Goal: Information Seeking & Learning: Learn about a topic

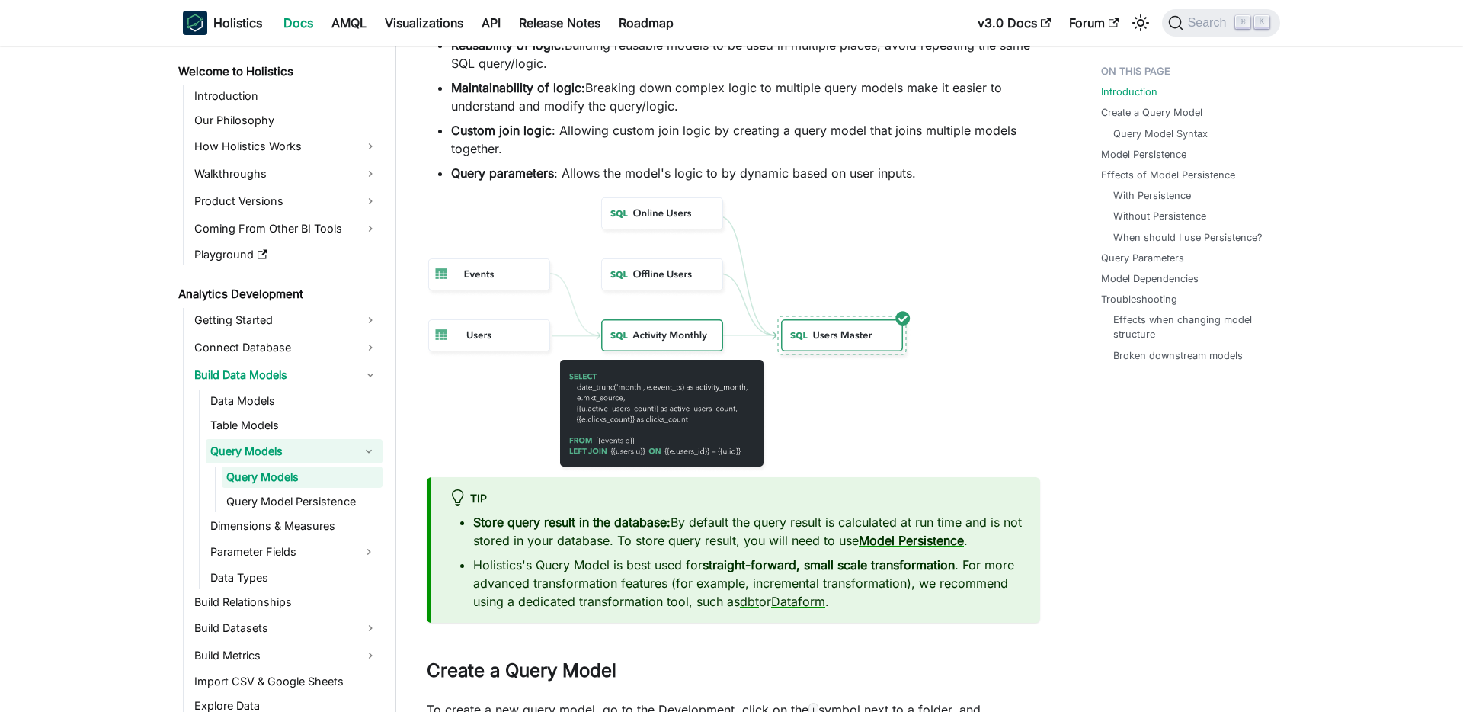
scroll to position [536, 0]
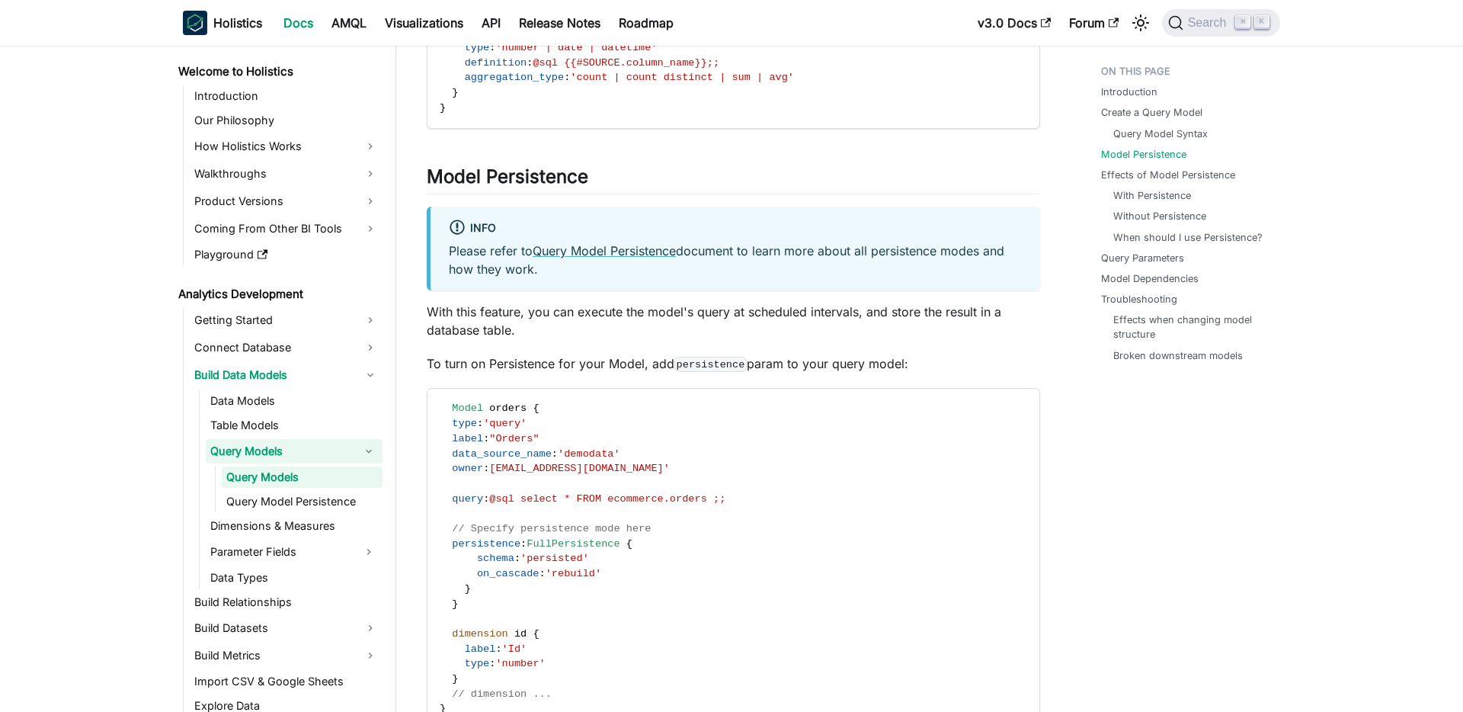
scroll to position [2279, 0]
click at [254, 623] on link "Build Datasets" at bounding box center [286, 628] width 193 height 24
click at [262, 641] on li "Build Datasets Dataset Relationships in Dataset Custom Views Build Dataset Dime…" at bounding box center [286, 677] width 193 height 122
click at [262, 645] on link "Dataset" at bounding box center [294, 653] width 177 height 21
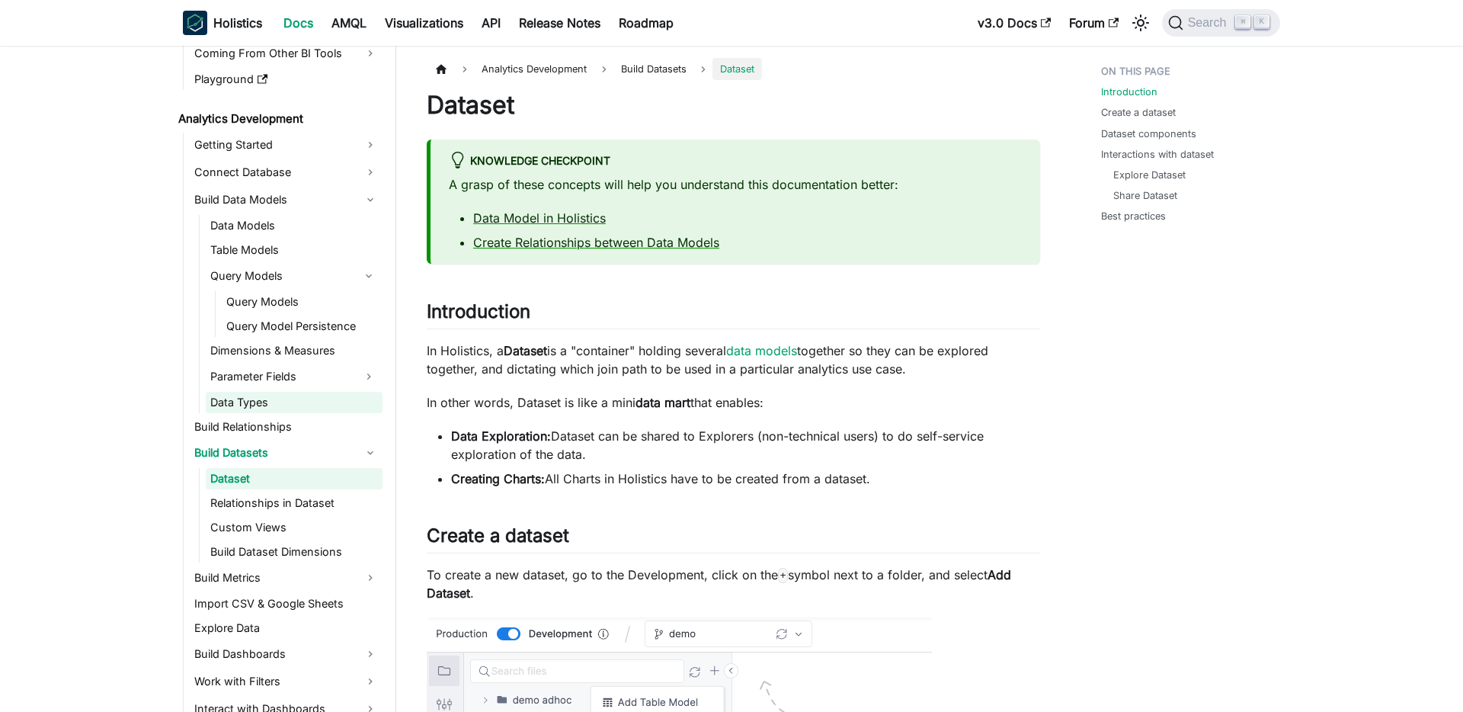
scroll to position [203, 0]
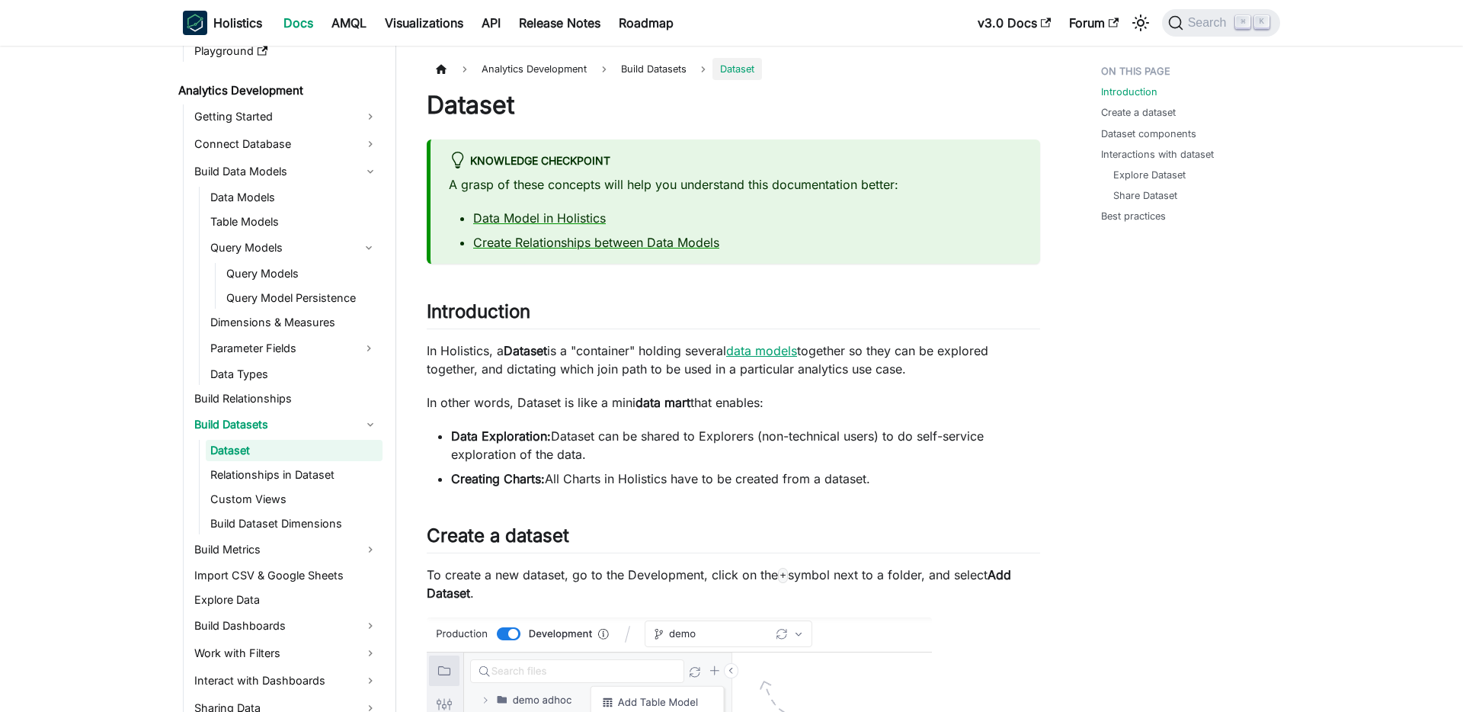
click at [754, 351] on link "data models" at bounding box center [761, 350] width 71 height 15
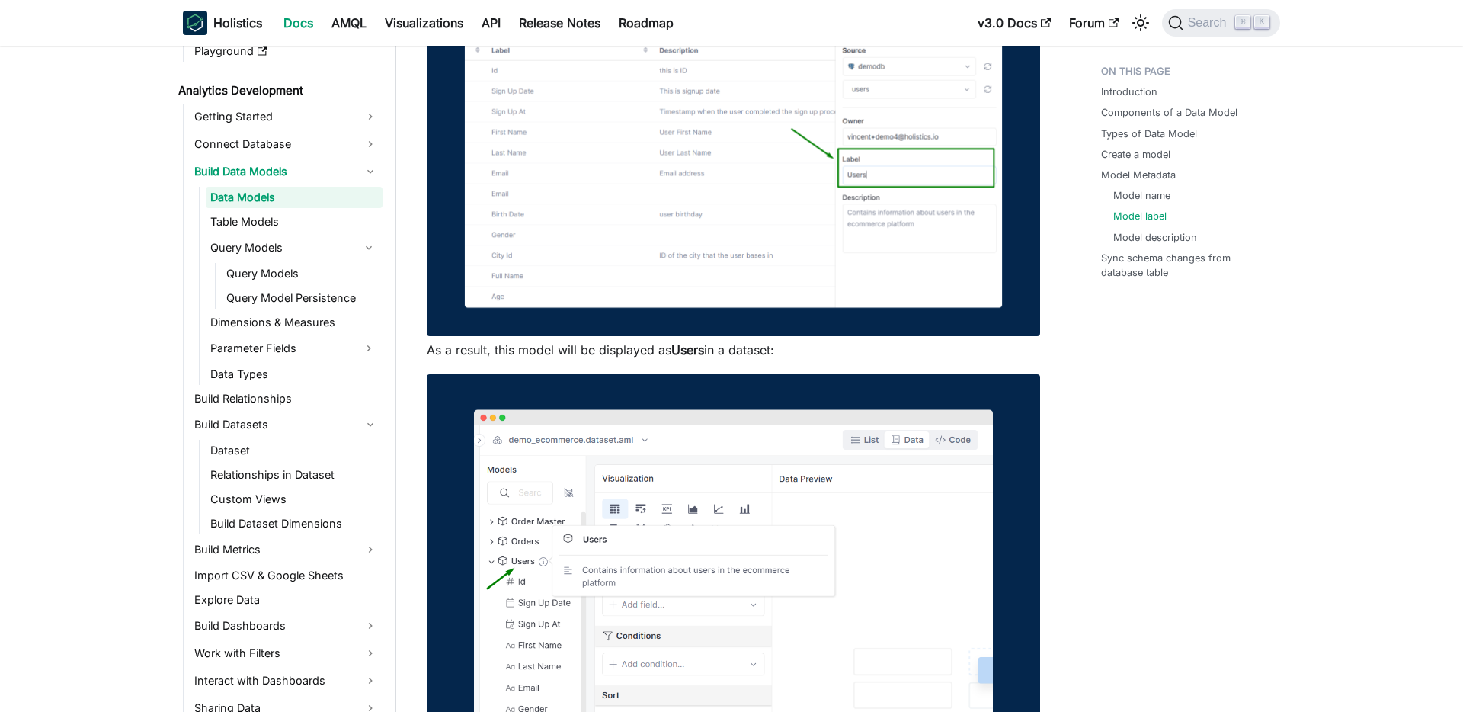
scroll to position [3233, 0]
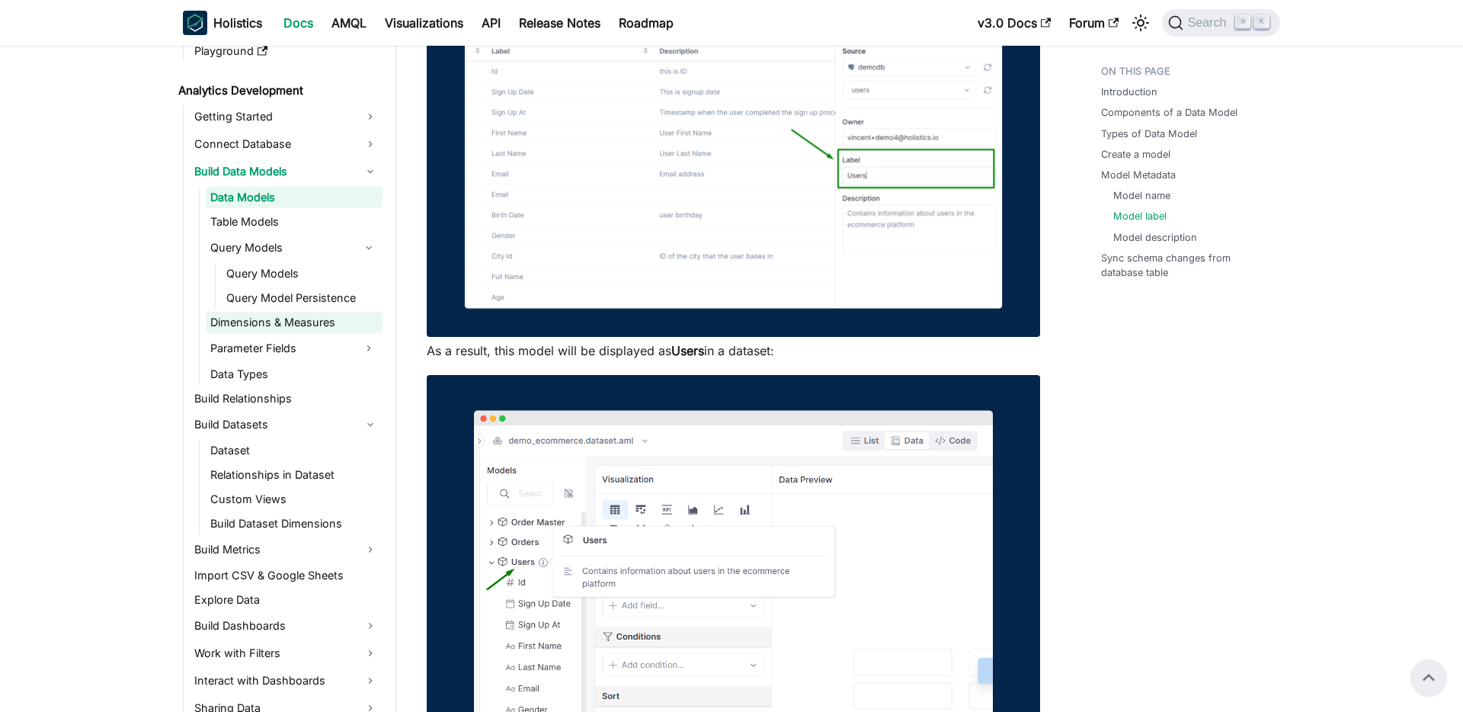
click at [301, 312] on link "Dimensions & Measures" at bounding box center [294, 322] width 177 height 21
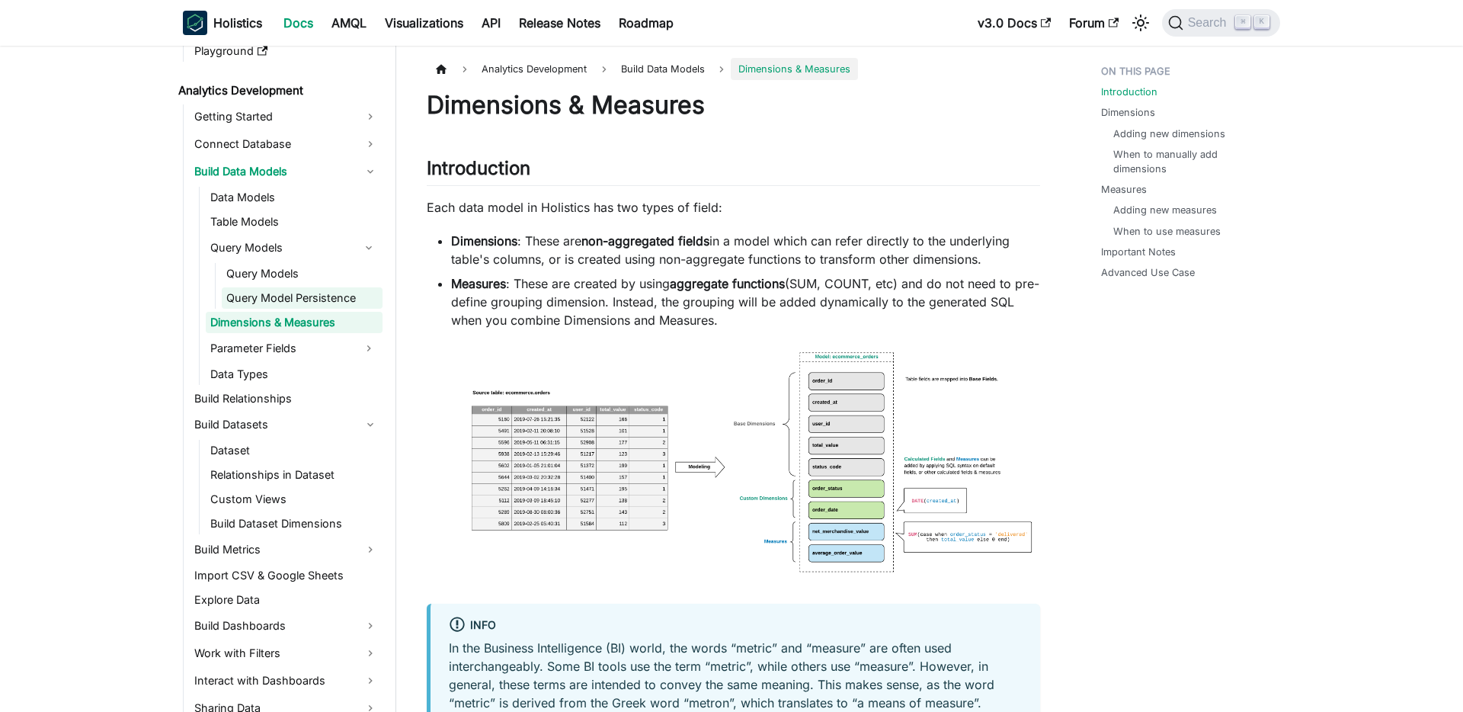
click at [309, 303] on link "Query Model Persistence" at bounding box center [302, 297] width 161 height 21
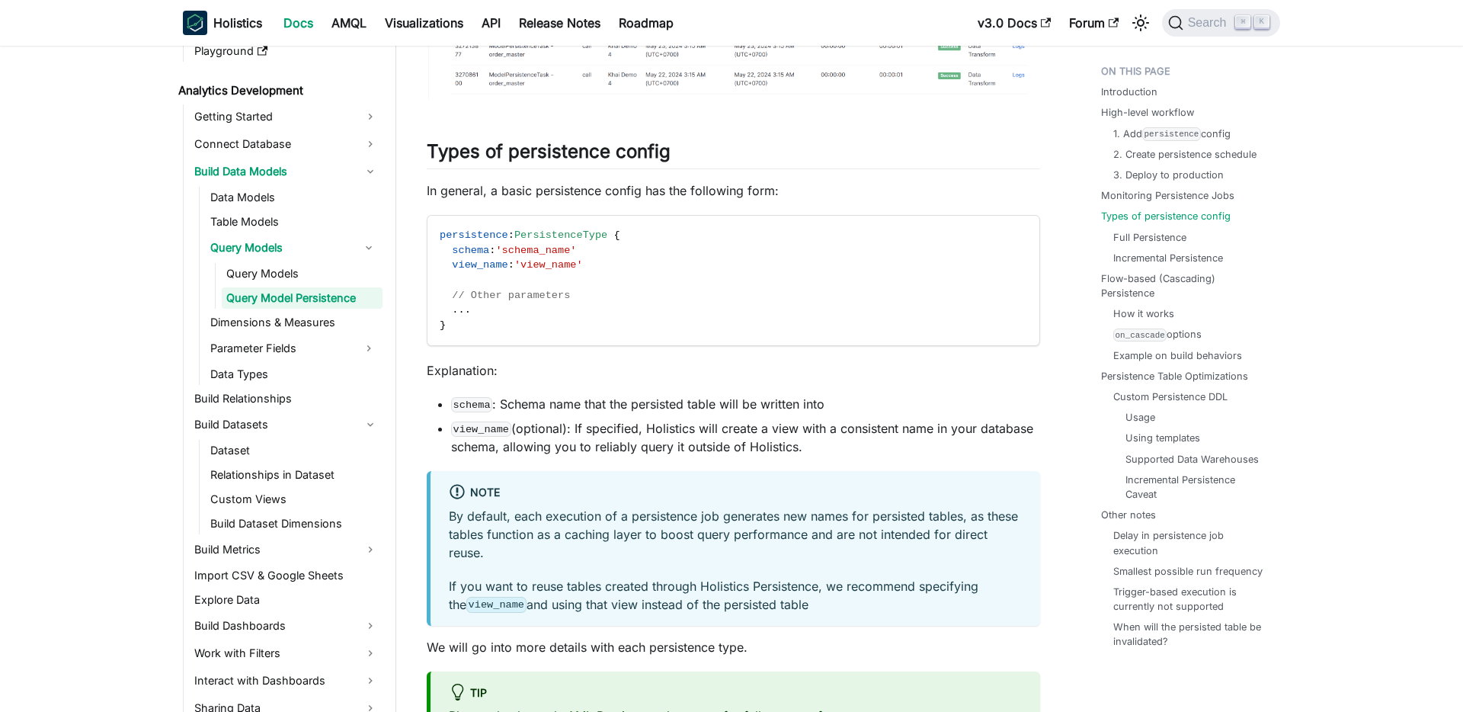
scroll to position [2553, 0]
click at [260, 323] on link "Dimensions & Measures" at bounding box center [294, 322] width 177 height 21
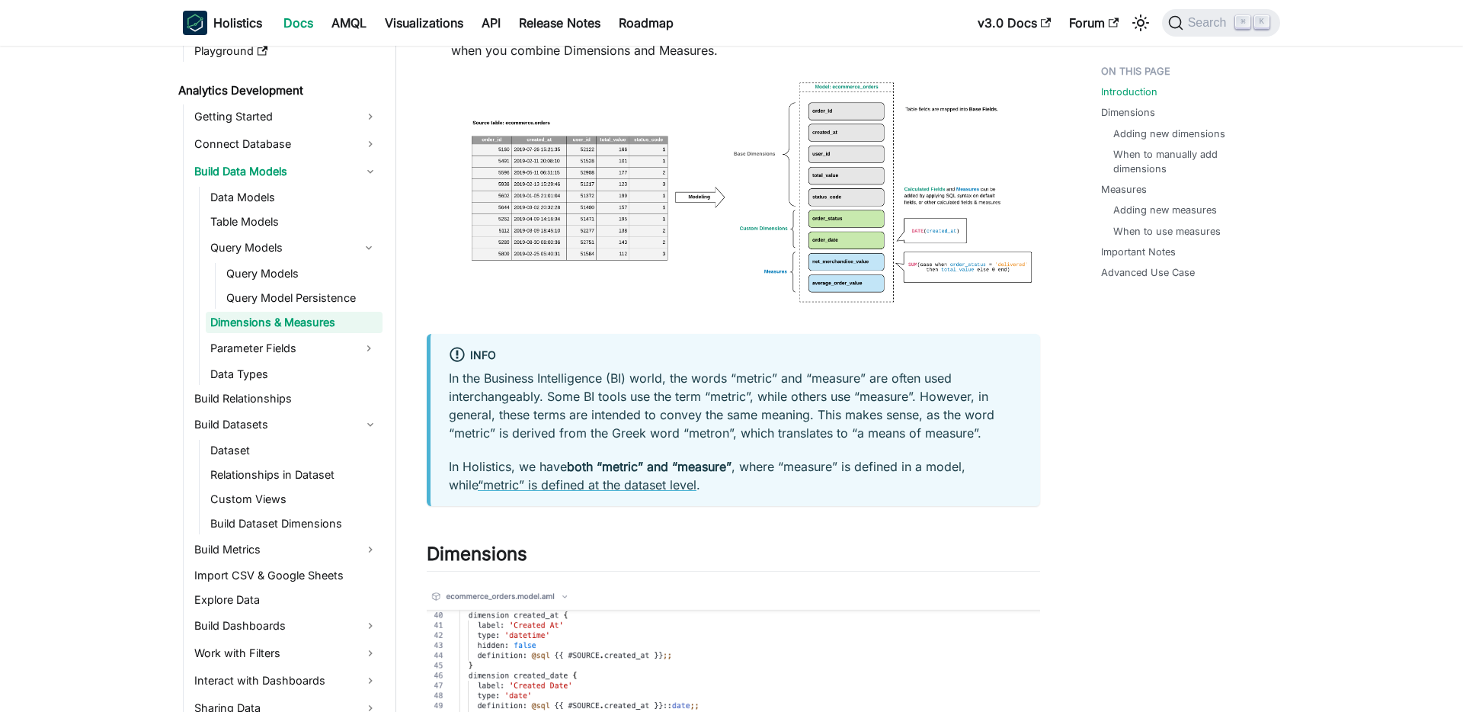
scroll to position [275, 0]
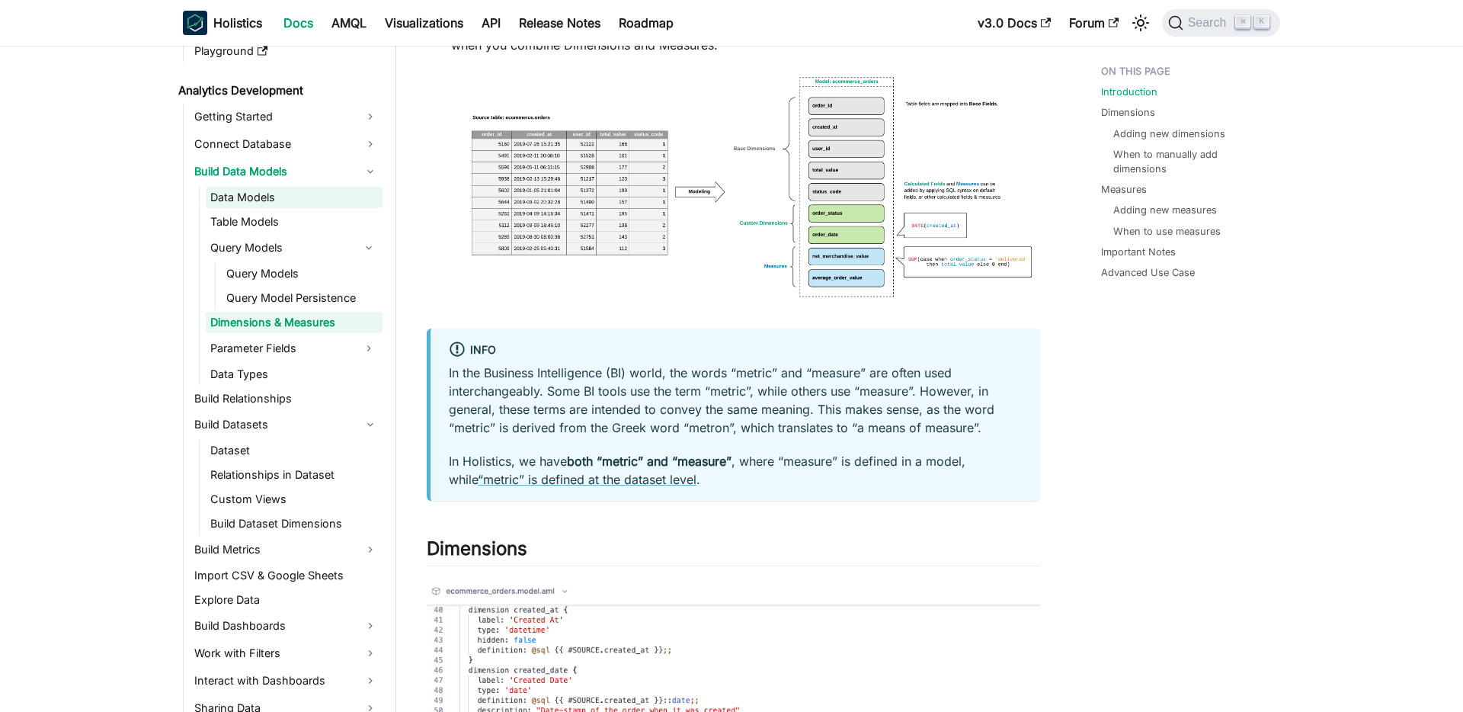
click at [252, 200] on link "Data Models" at bounding box center [294, 197] width 177 height 21
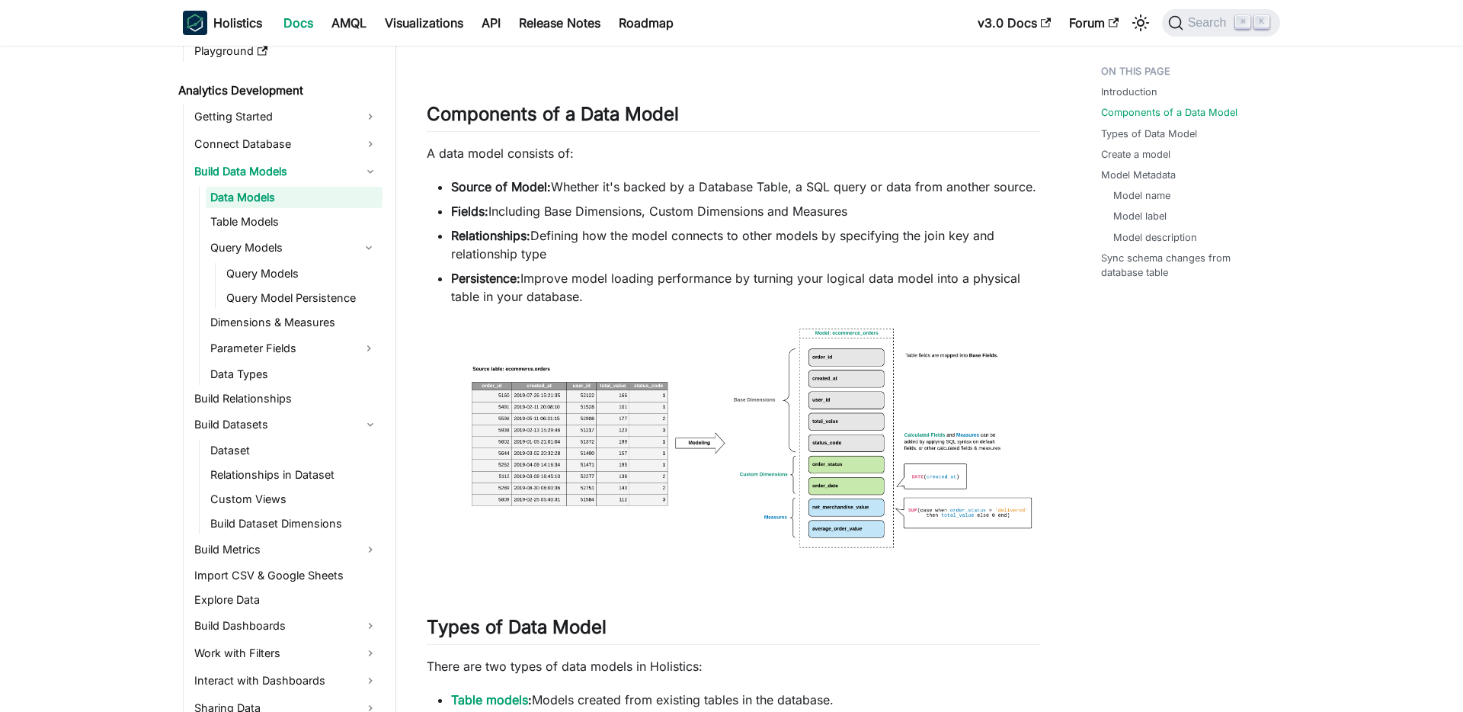
scroll to position [671, 0]
click at [713, 460] on img at bounding box center [733, 446] width 613 height 254
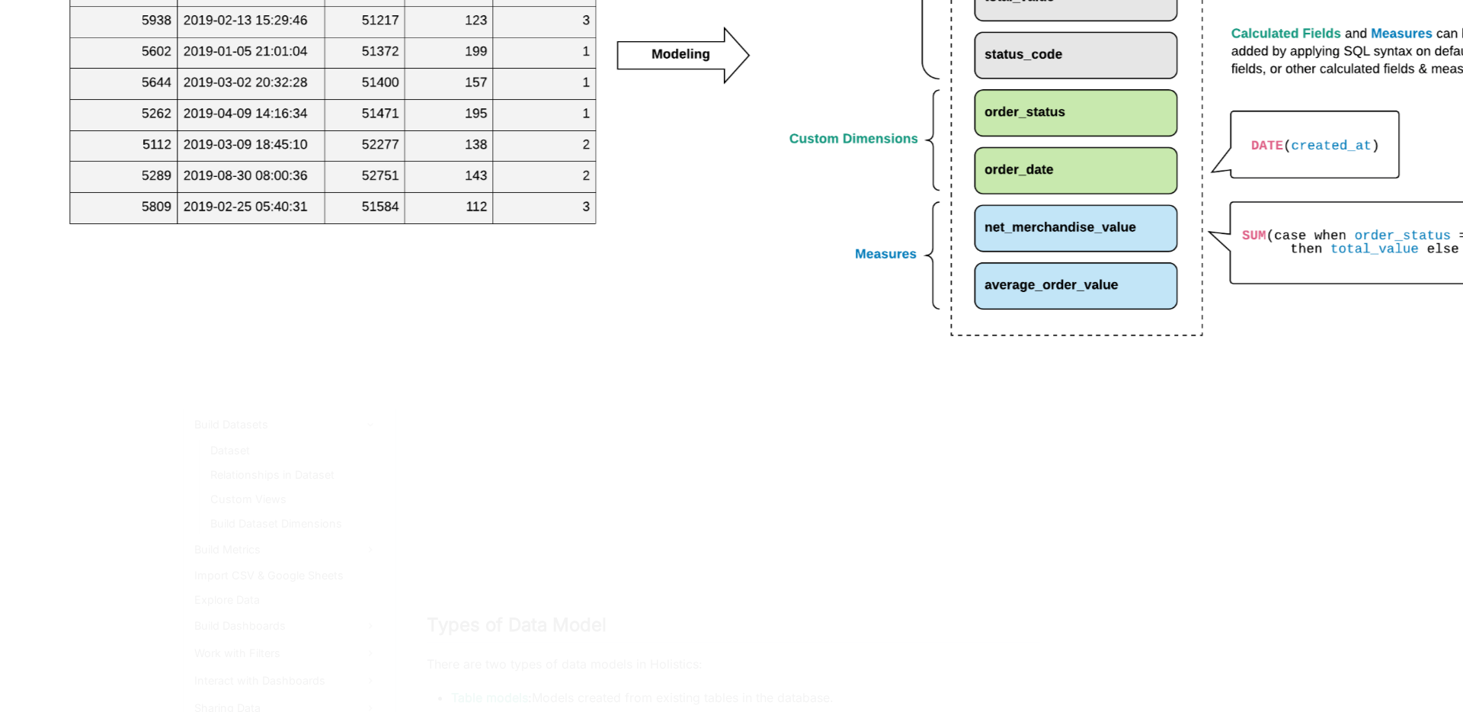
click at [690, 644] on div at bounding box center [731, 356] width 1463 height 712
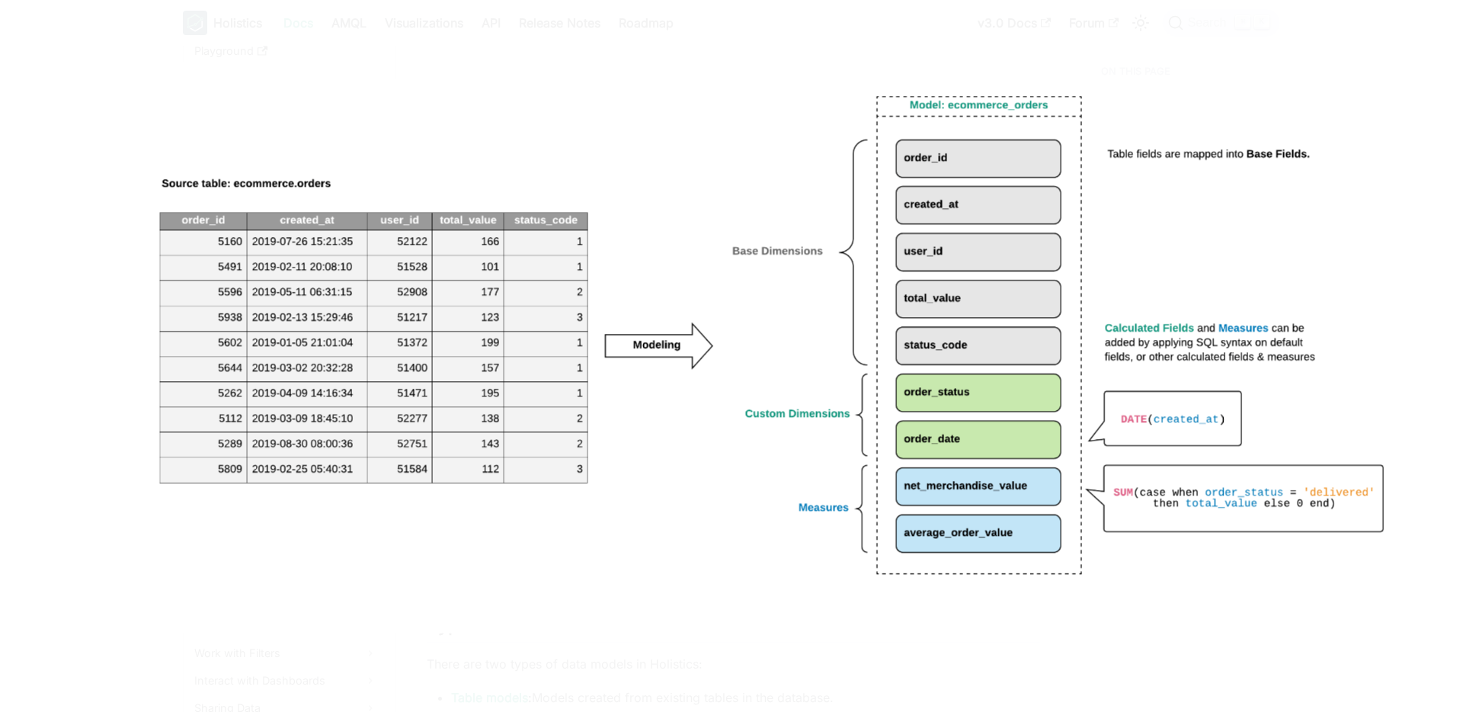
click at [690, 642] on div at bounding box center [731, 356] width 1463 height 712
click at [1201, 687] on div at bounding box center [731, 356] width 1463 height 712
drag, startPoint x: 765, startPoint y: 264, endPoint x: 972, endPoint y: 560, distance: 361.3
click at [974, 560] on img at bounding box center [732, 355] width 1340 height 555
click at [777, 52] on div at bounding box center [731, 356] width 1463 height 712
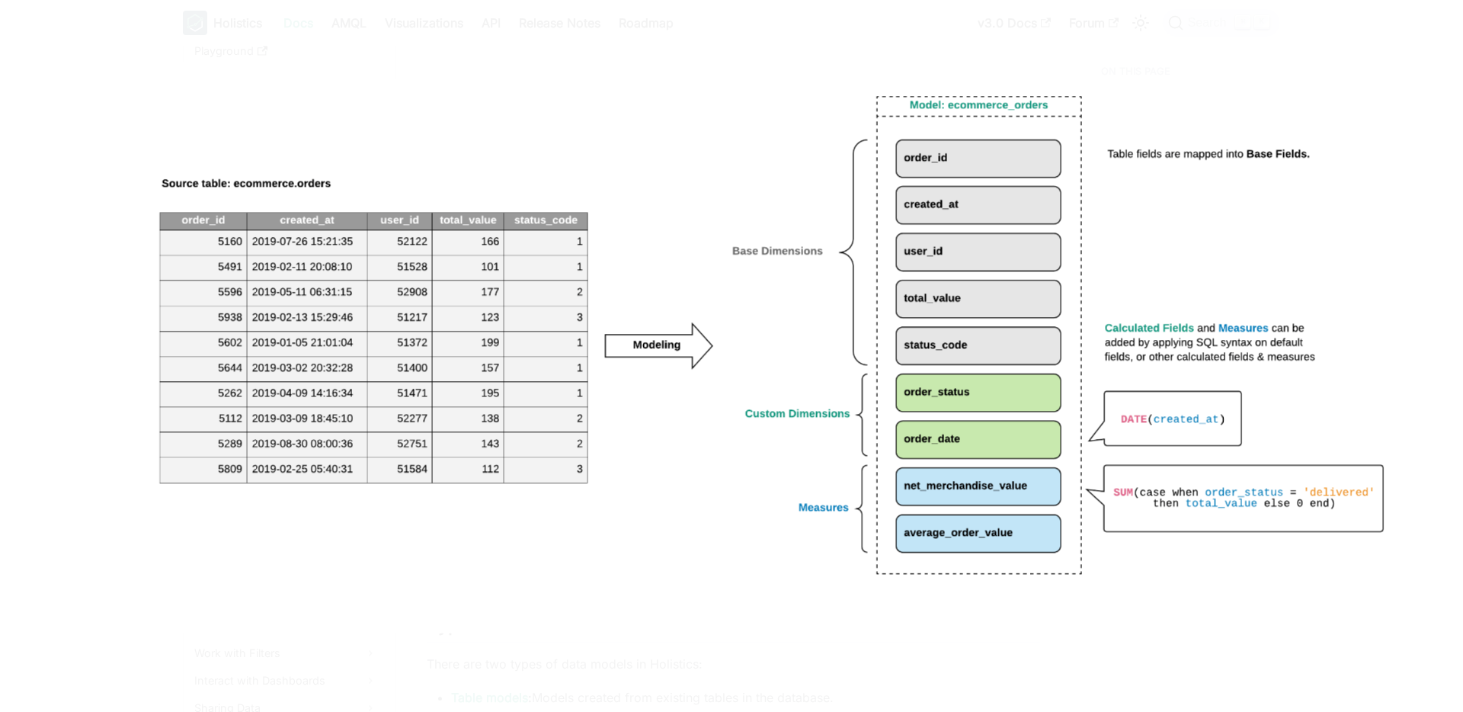
click at [777, 52] on div at bounding box center [731, 356] width 1463 height 712
click at [513, 298] on img at bounding box center [732, 355] width 1340 height 555
drag, startPoint x: 513, startPoint y: 298, endPoint x: 500, endPoint y: 304, distance: 14.3
click at [505, 299] on img at bounding box center [732, 355] width 1340 height 555
drag, startPoint x: 654, startPoint y: 635, endPoint x: 794, endPoint y: 402, distance: 272.1
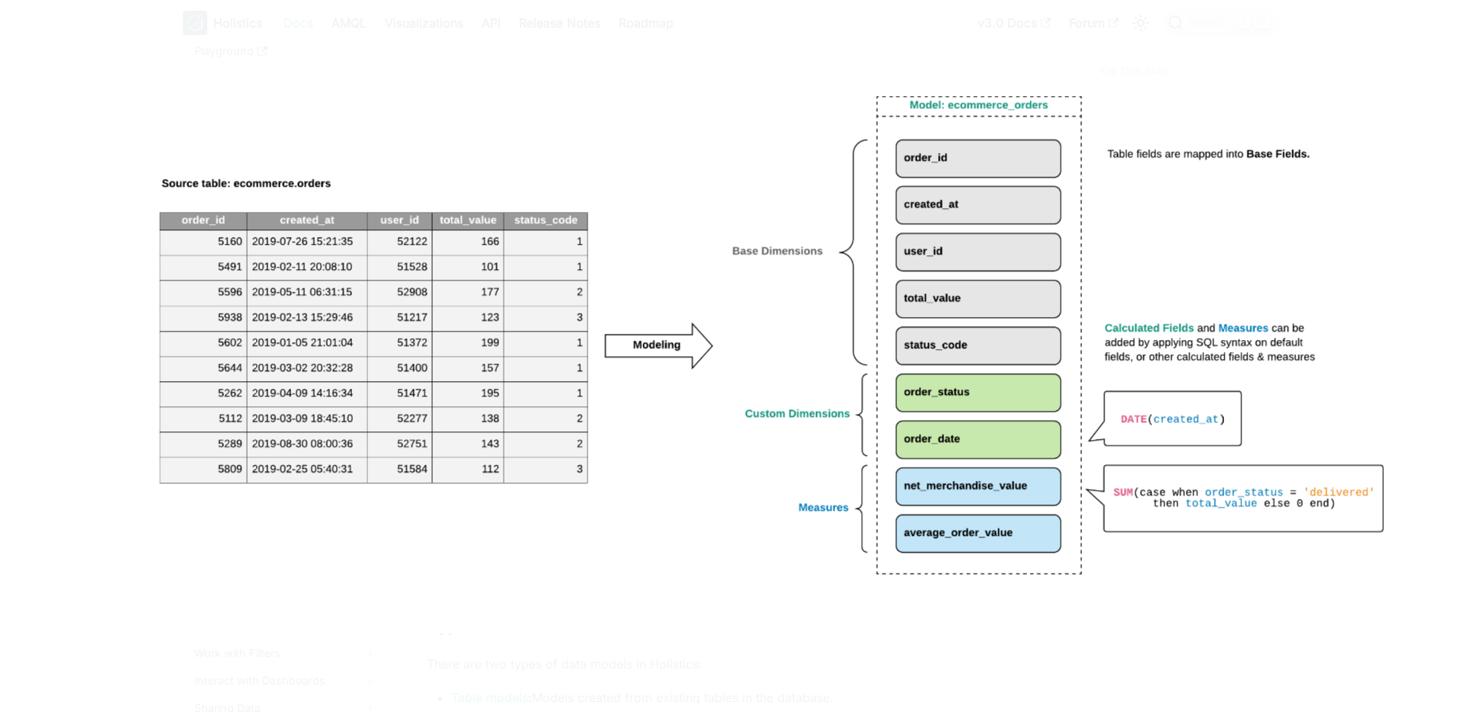
drag, startPoint x: 794, startPoint y: 402, endPoint x: 1185, endPoint y: 170, distance: 454.4
click at [1185, 170] on img at bounding box center [732, 355] width 1340 height 555
drag, startPoint x: 1185, startPoint y: 170, endPoint x: 718, endPoint y: 482, distance: 562.0
click at [721, 482] on img at bounding box center [732, 355] width 1340 height 555
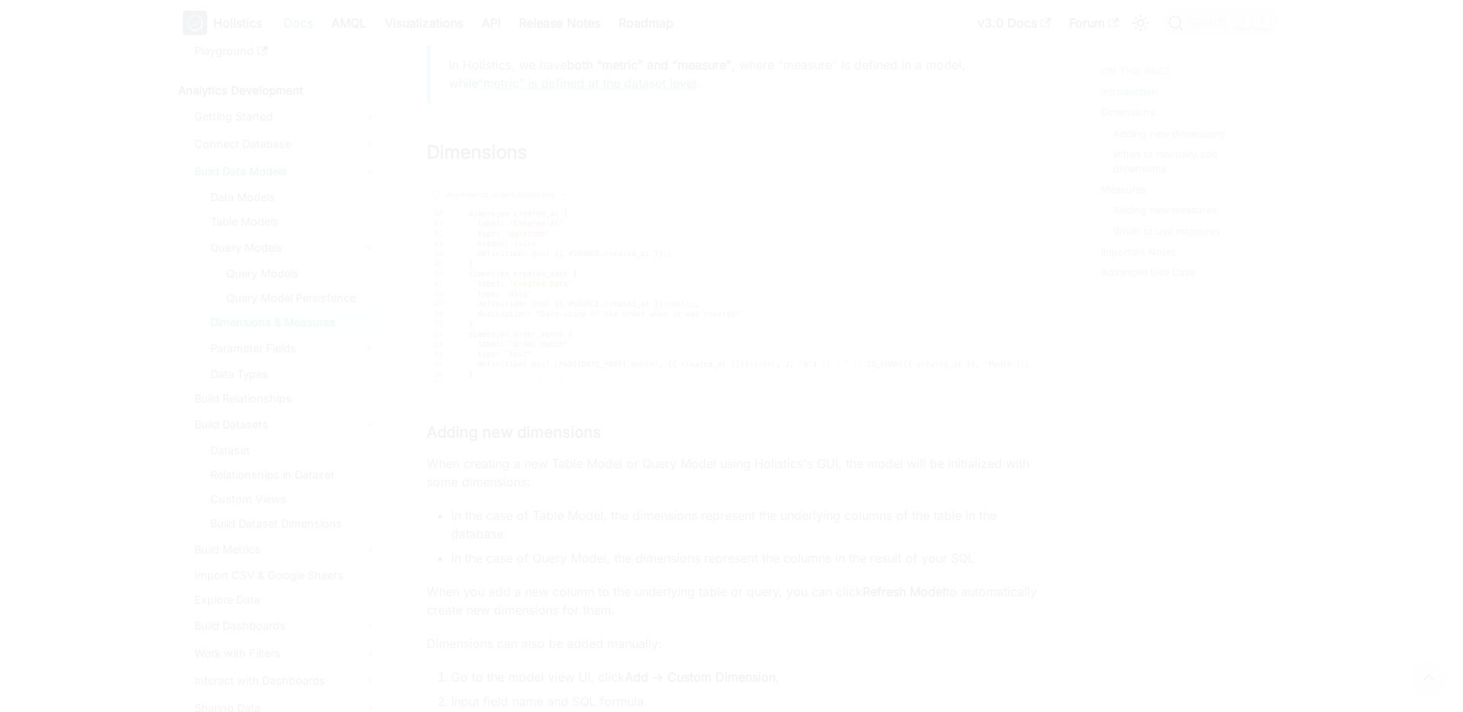
scroll to position [275, 0]
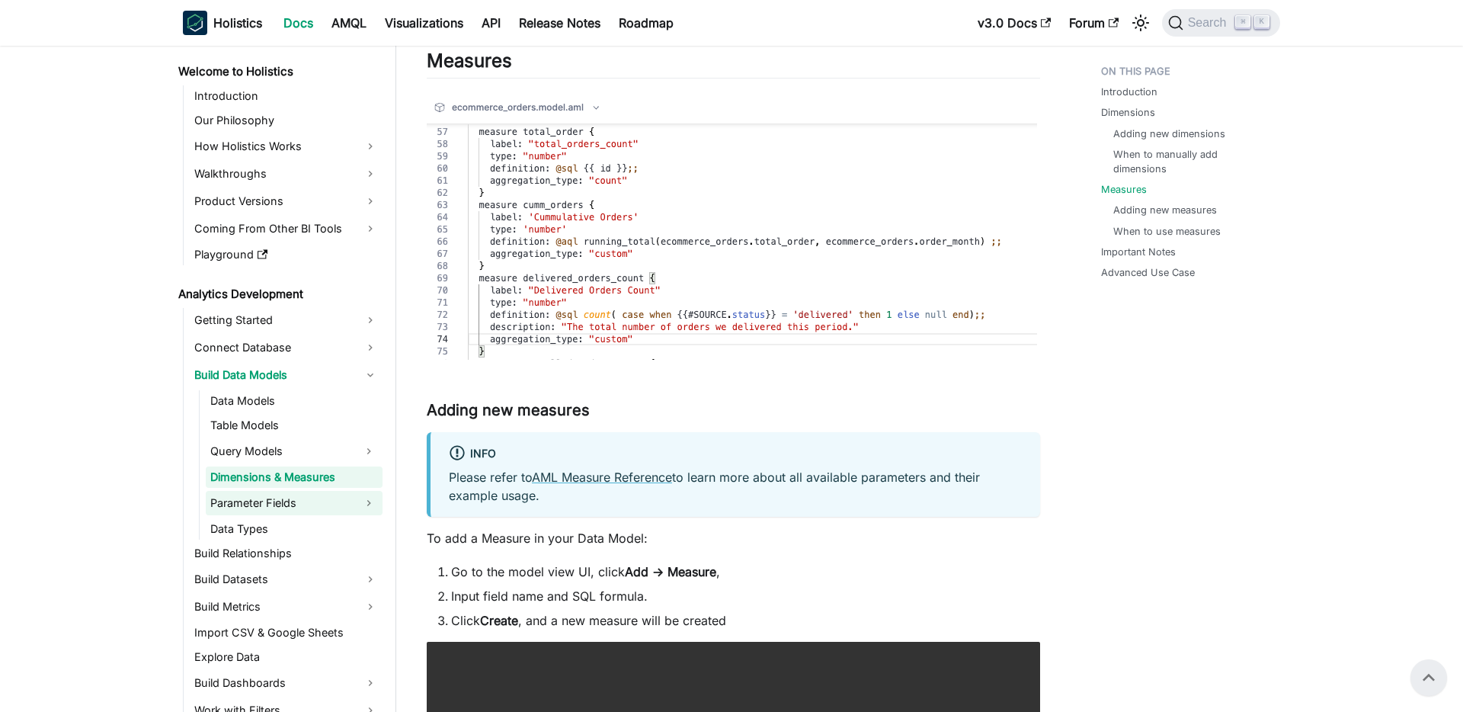
scroll to position [2643, 0]
click at [287, 511] on link "Parameter Fields" at bounding box center [280, 503] width 149 height 24
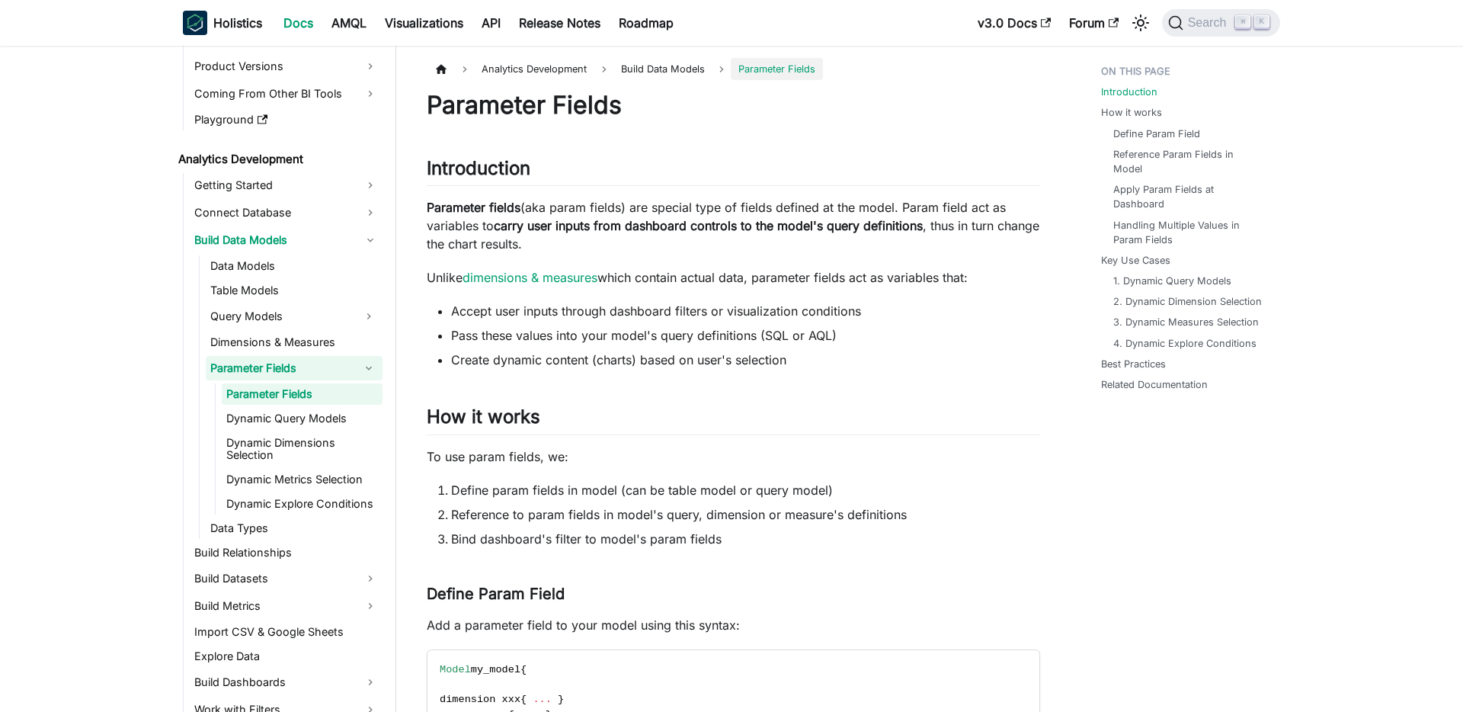
scroll to position [136, 0]
click at [284, 525] on link "Data Types" at bounding box center [294, 526] width 177 height 21
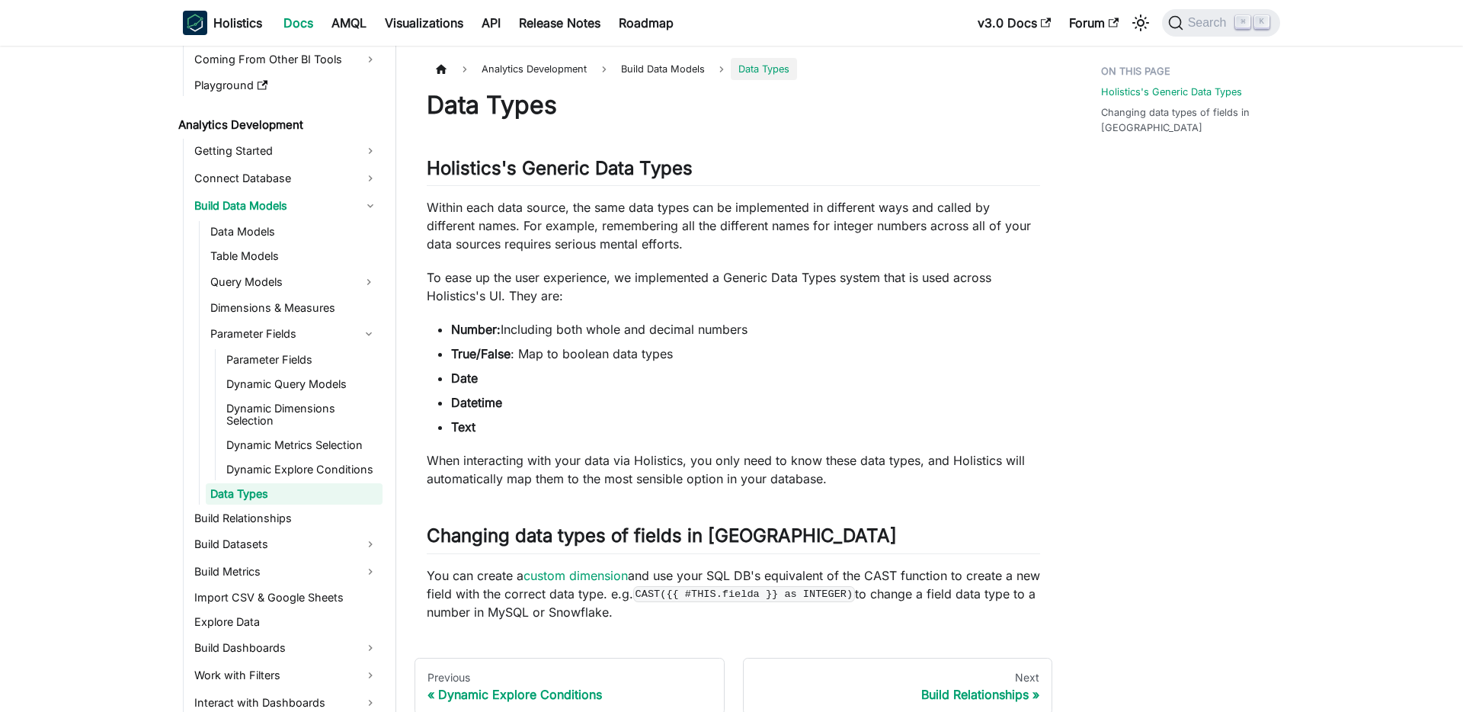
scroll to position [168, 0]
click at [283, 525] on link "Build Relationships" at bounding box center [286, 519] width 193 height 21
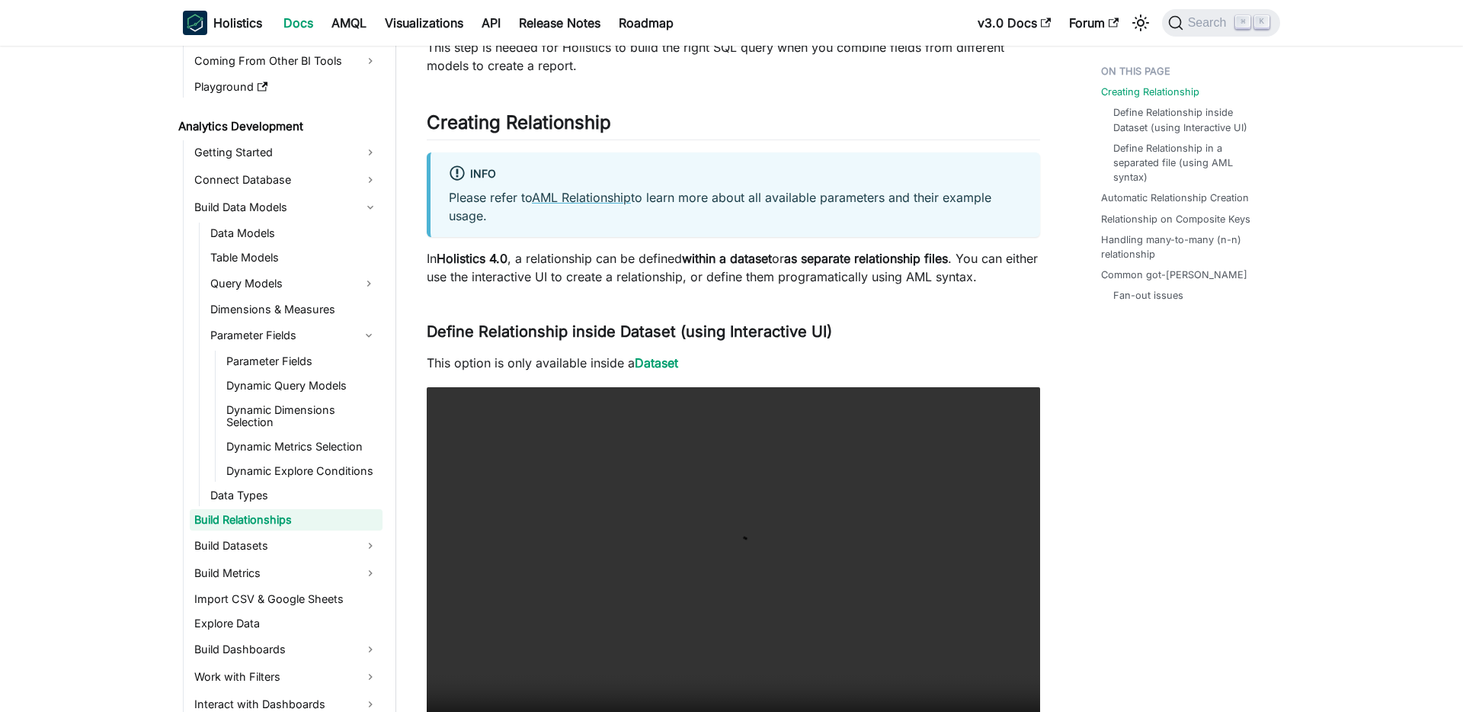
scroll to position [291, 0]
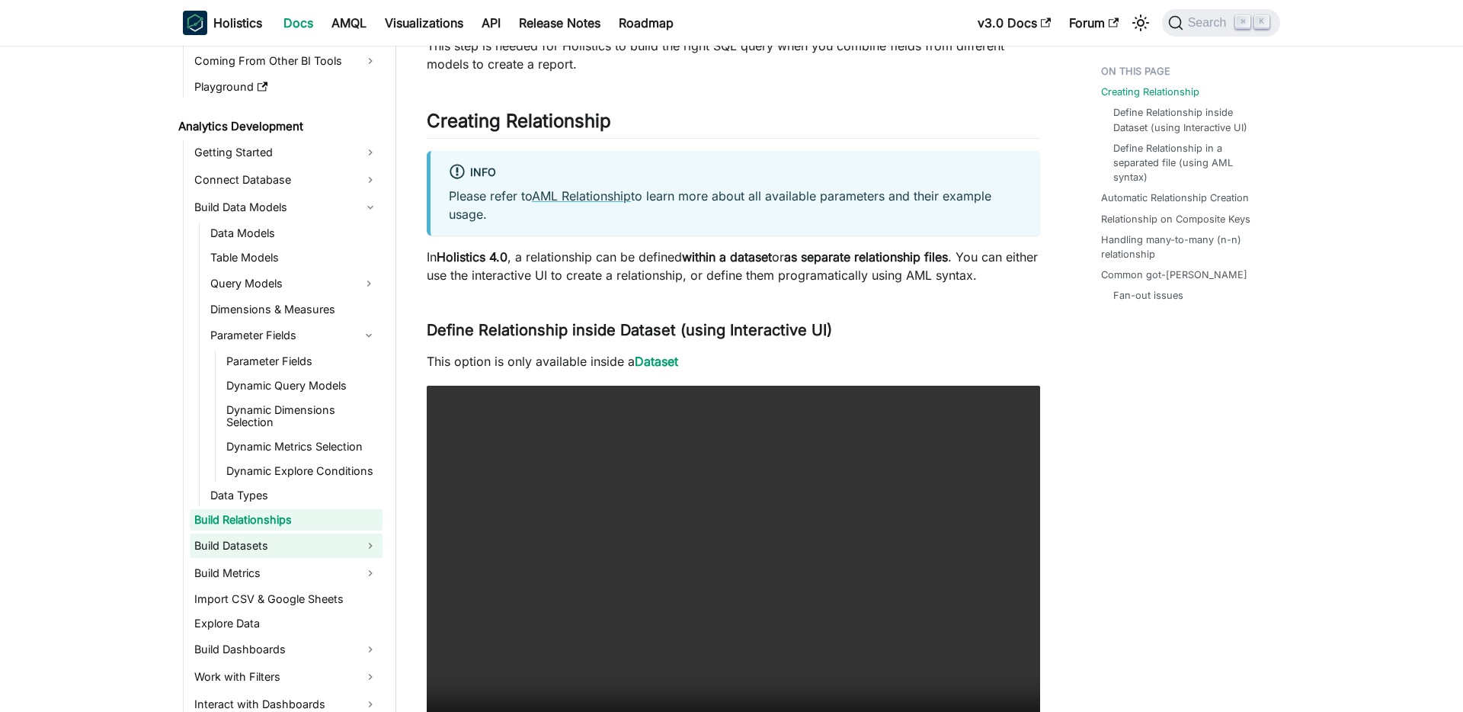
click at [278, 548] on link "Build Datasets" at bounding box center [286, 545] width 193 height 24
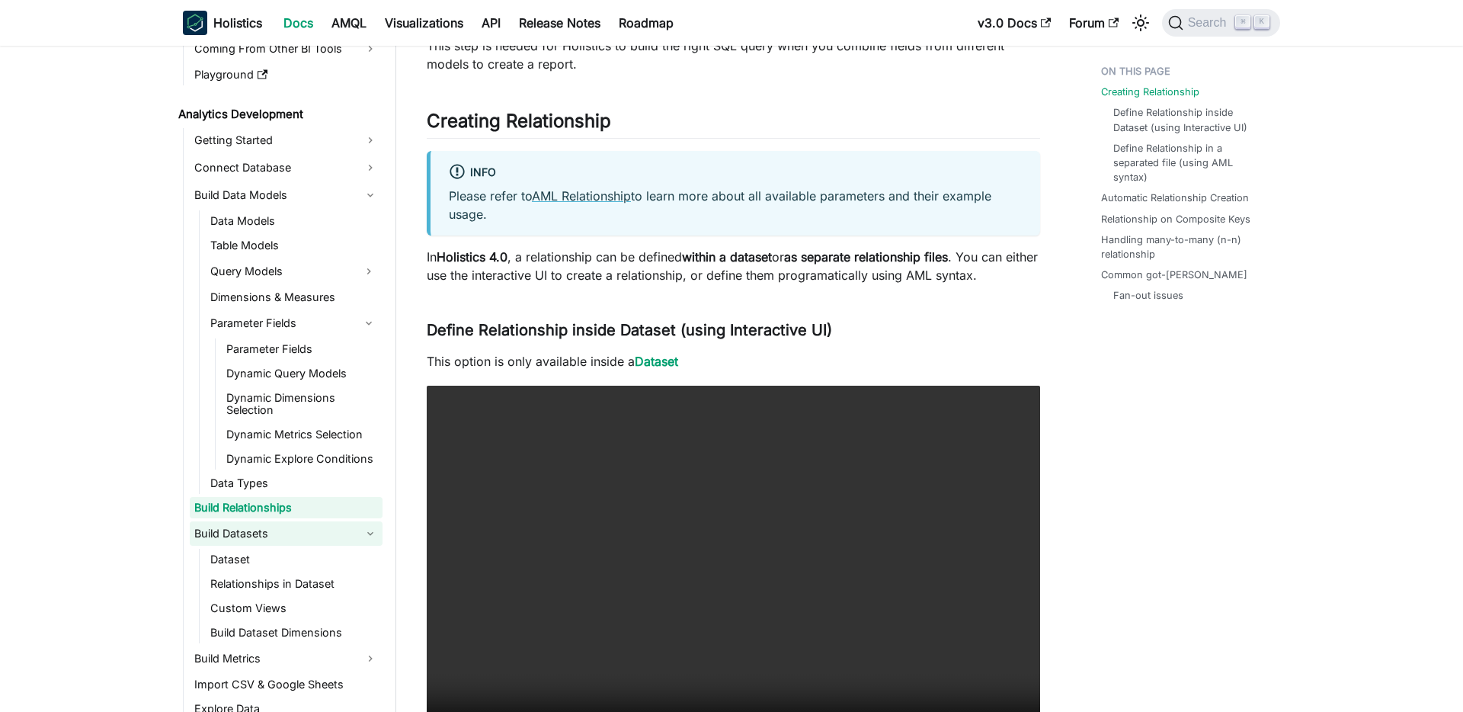
scroll to position [187, 0]
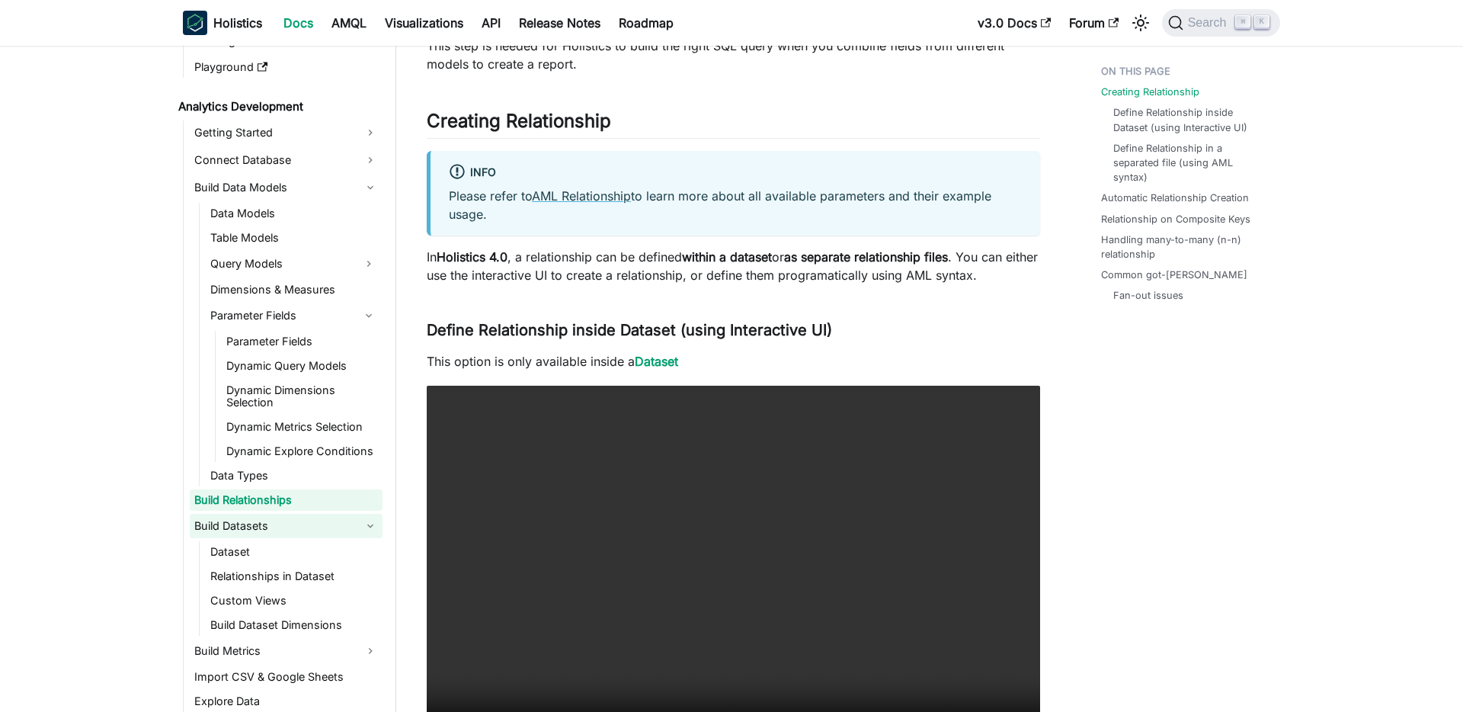
click at [278, 548] on link "Dataset" at bounding box center [294, 551] width 177 height 21
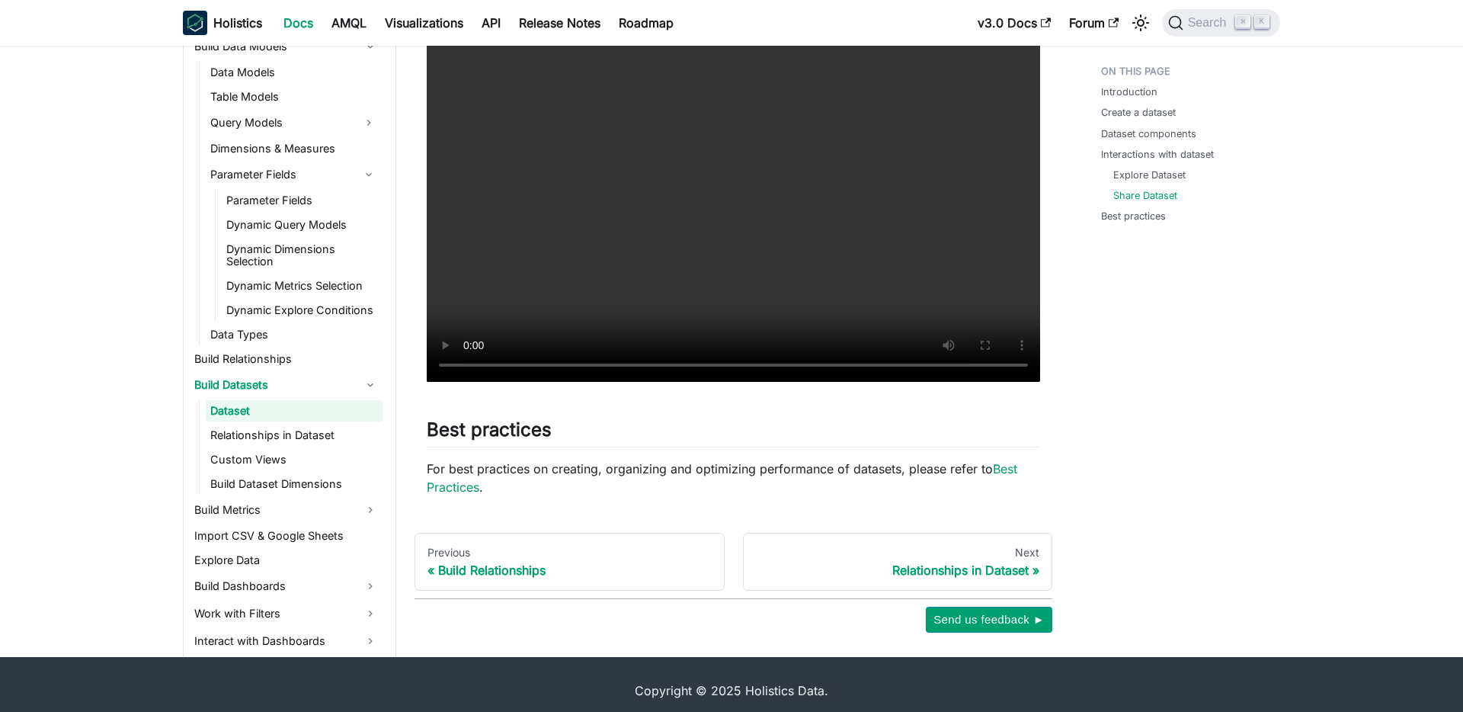
scroll to position [2202, 0]
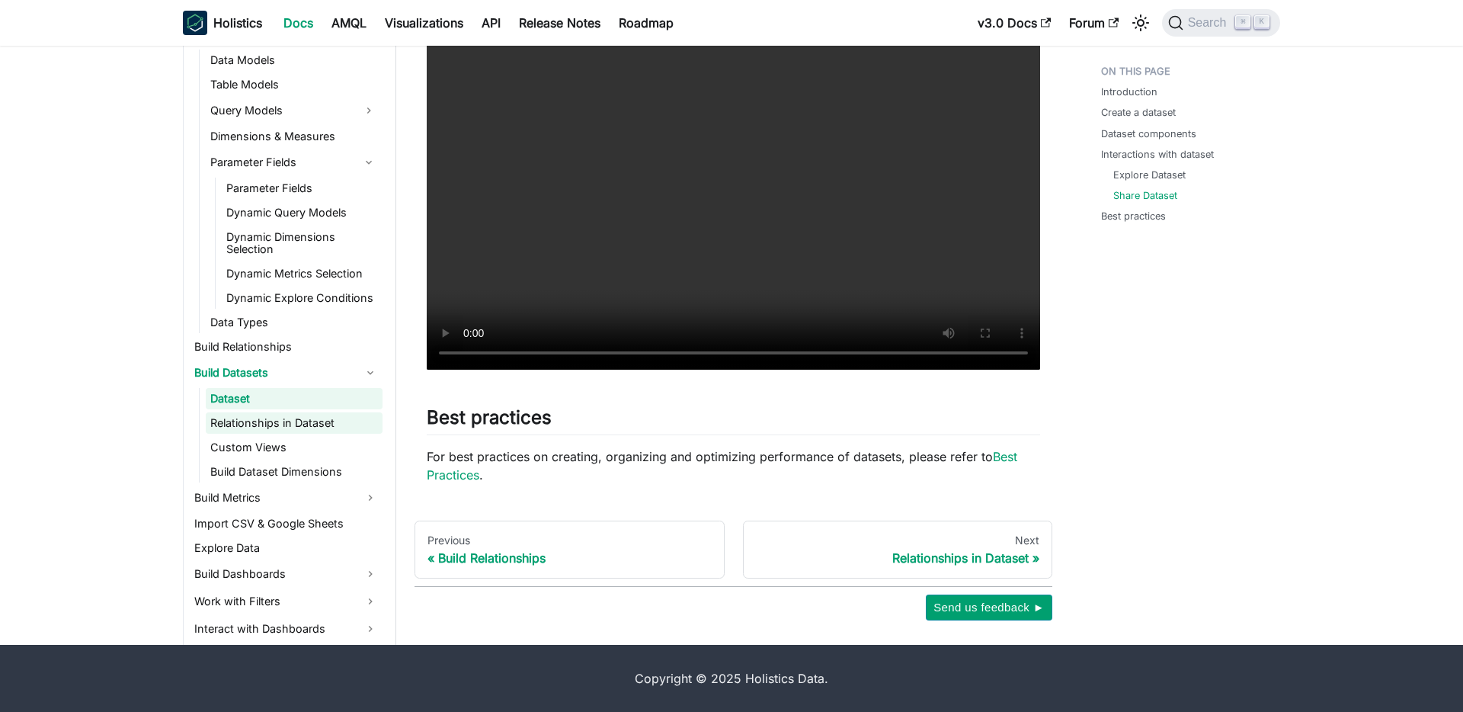
click at [298, 426] on link "Relationships in Dataset" at bounding box center [294, 422] width 177 height 21
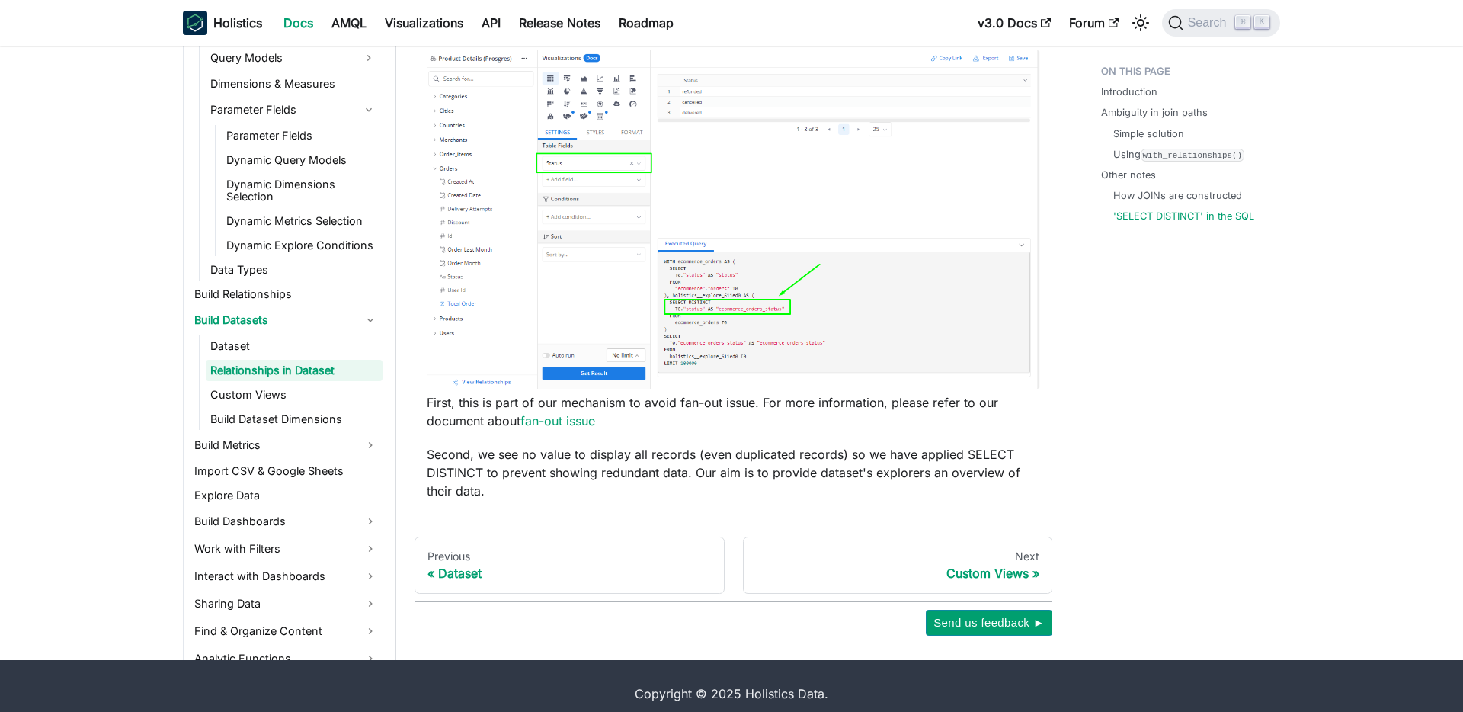
scroll to position [4455, 0]
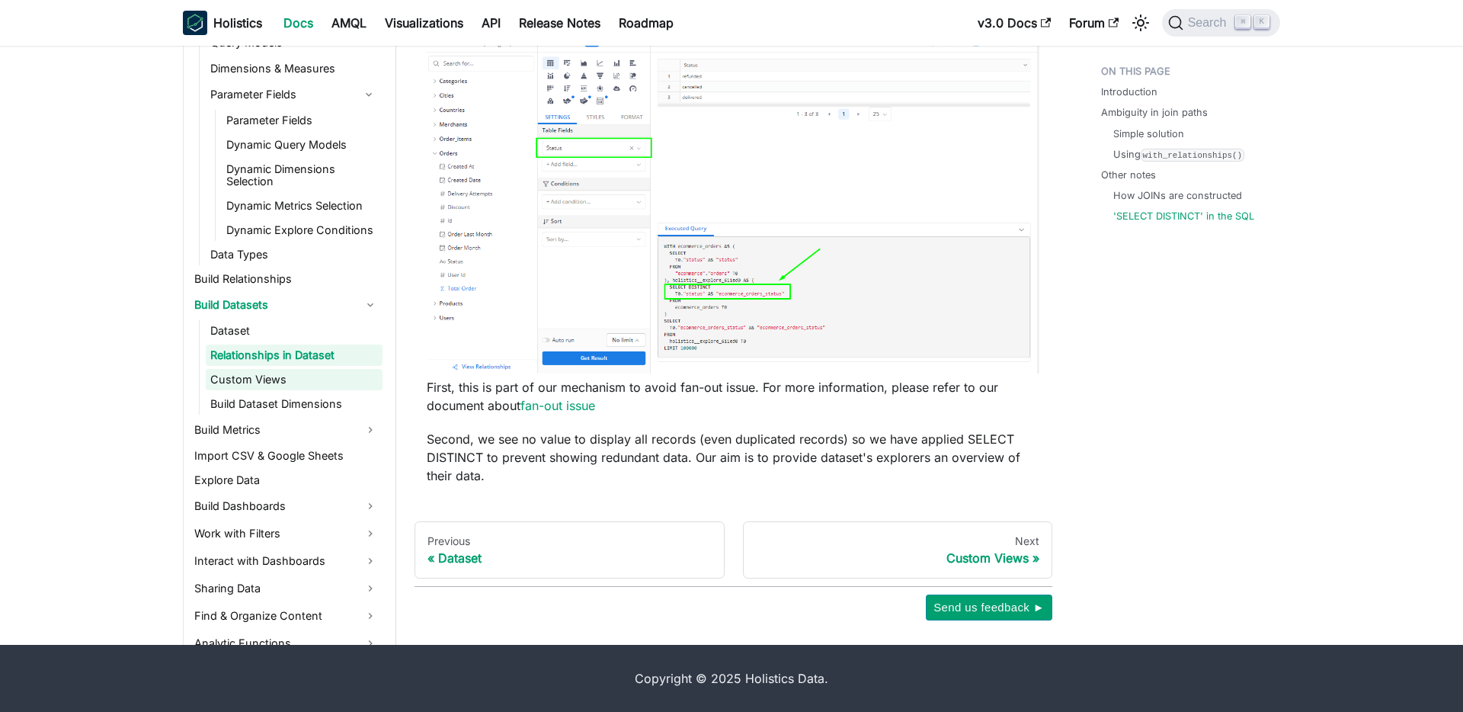
click at [277, 379] on link "Custom Views" at bounding box center [294, 379] width 177 height 21
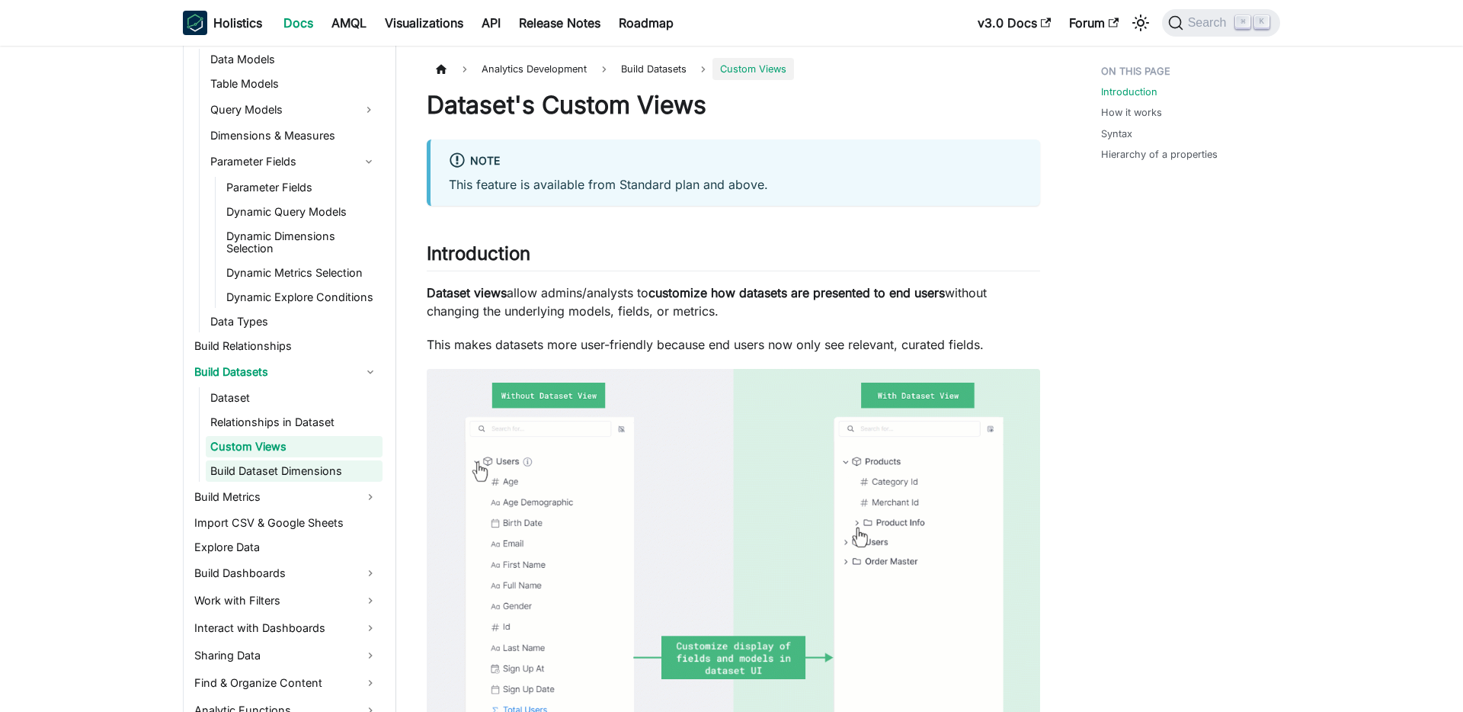
click at [296, 478] on link "Build Dataset Dimensions" at bounding box center [294, 470] width 177 height 21
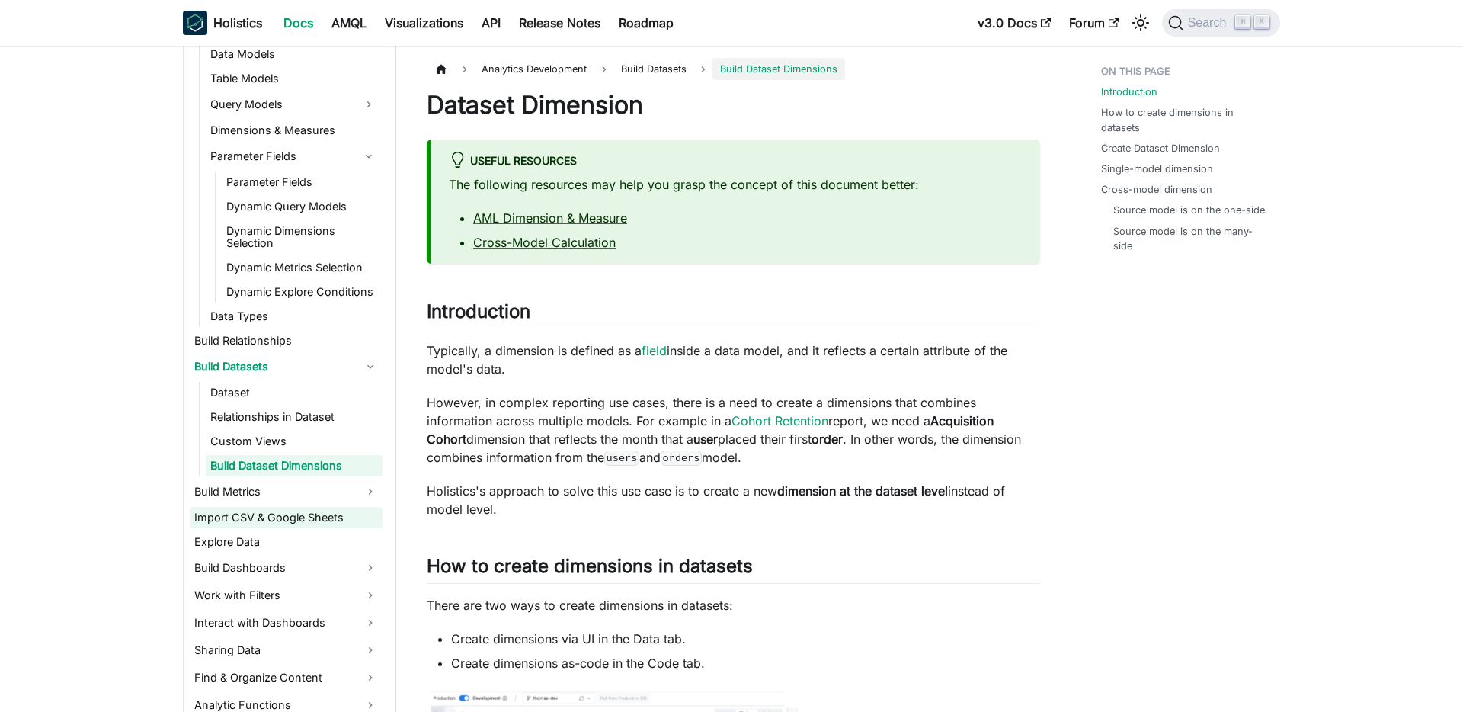
scroll to position [339, 0]
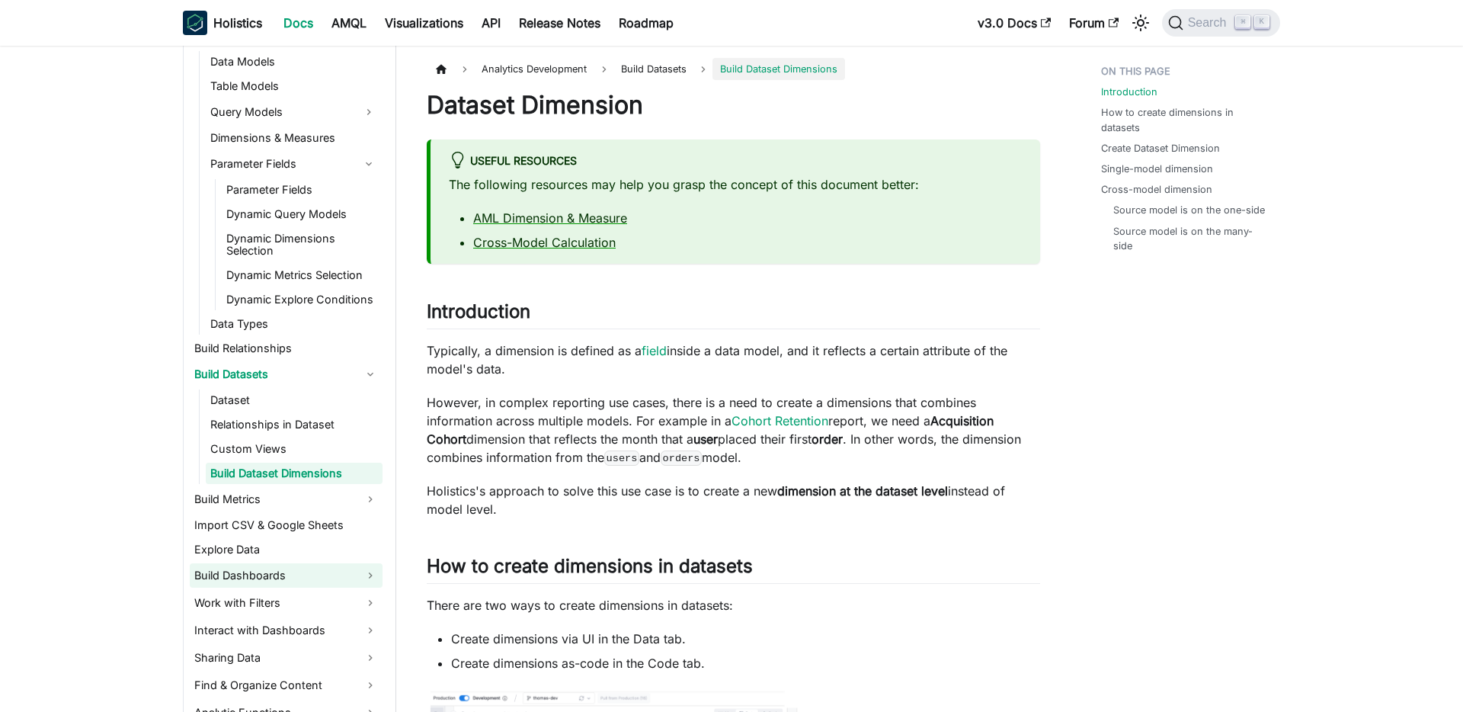
click at [276, 575] on link "Build Dashboards" at bounding box center [286, 575] width 193 height 24
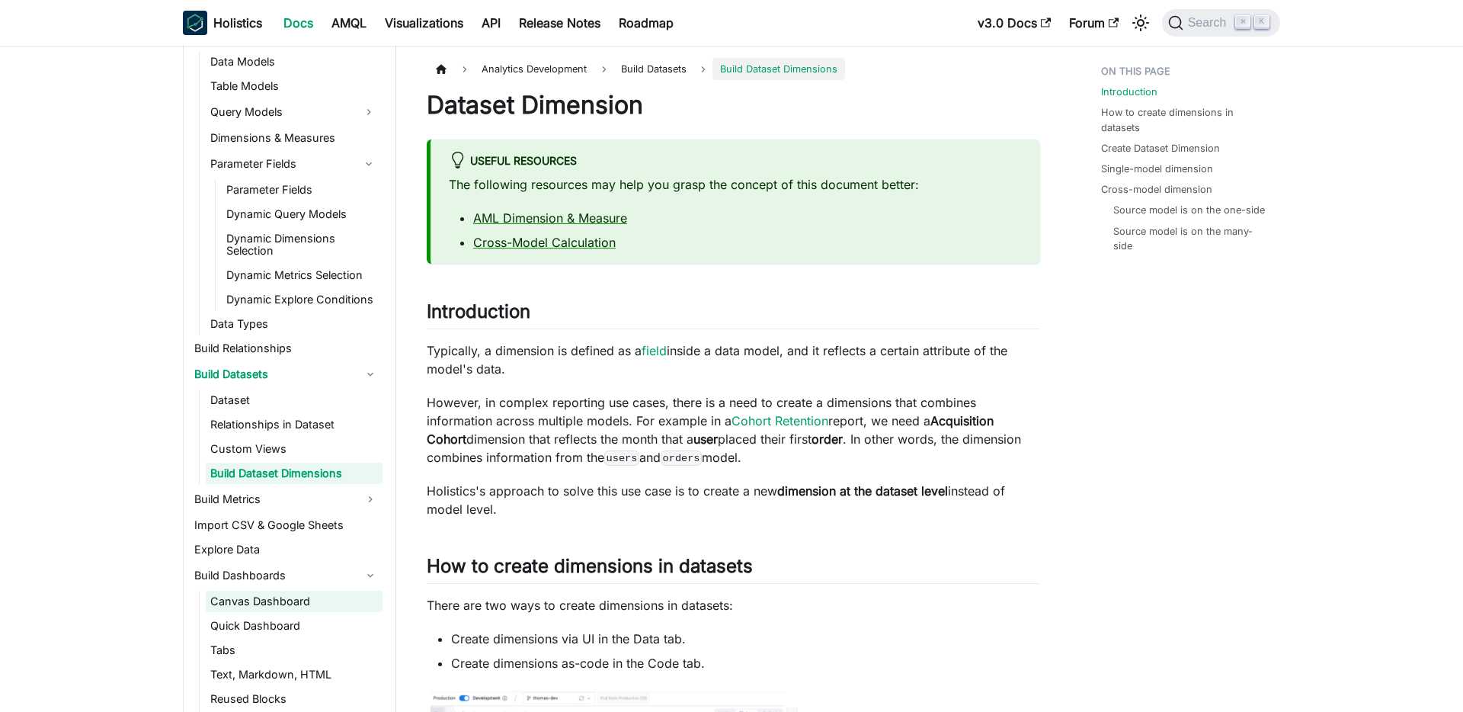
click at [275, 604] on link "Canvas Dashboard" at bounding box center [294, 601] width 177 height 21
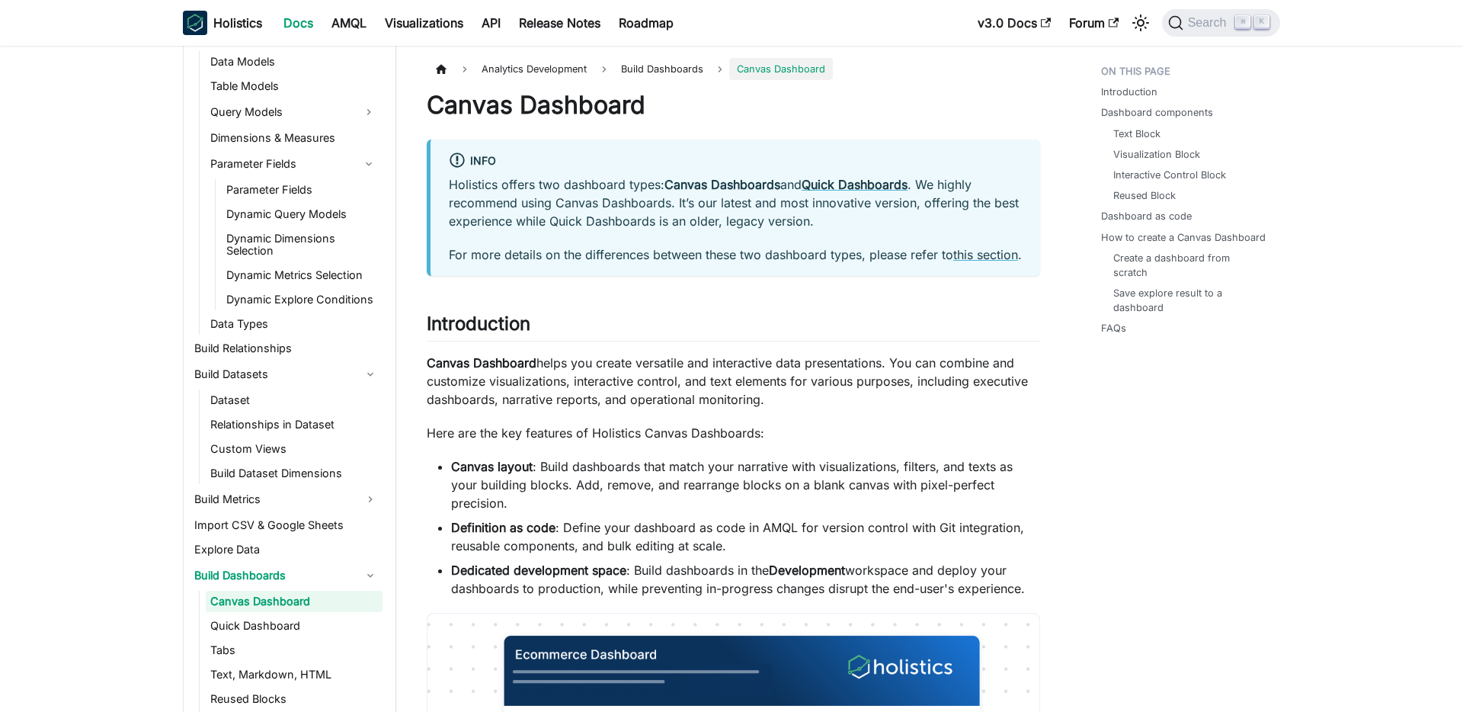
scroll to position [373, 0]
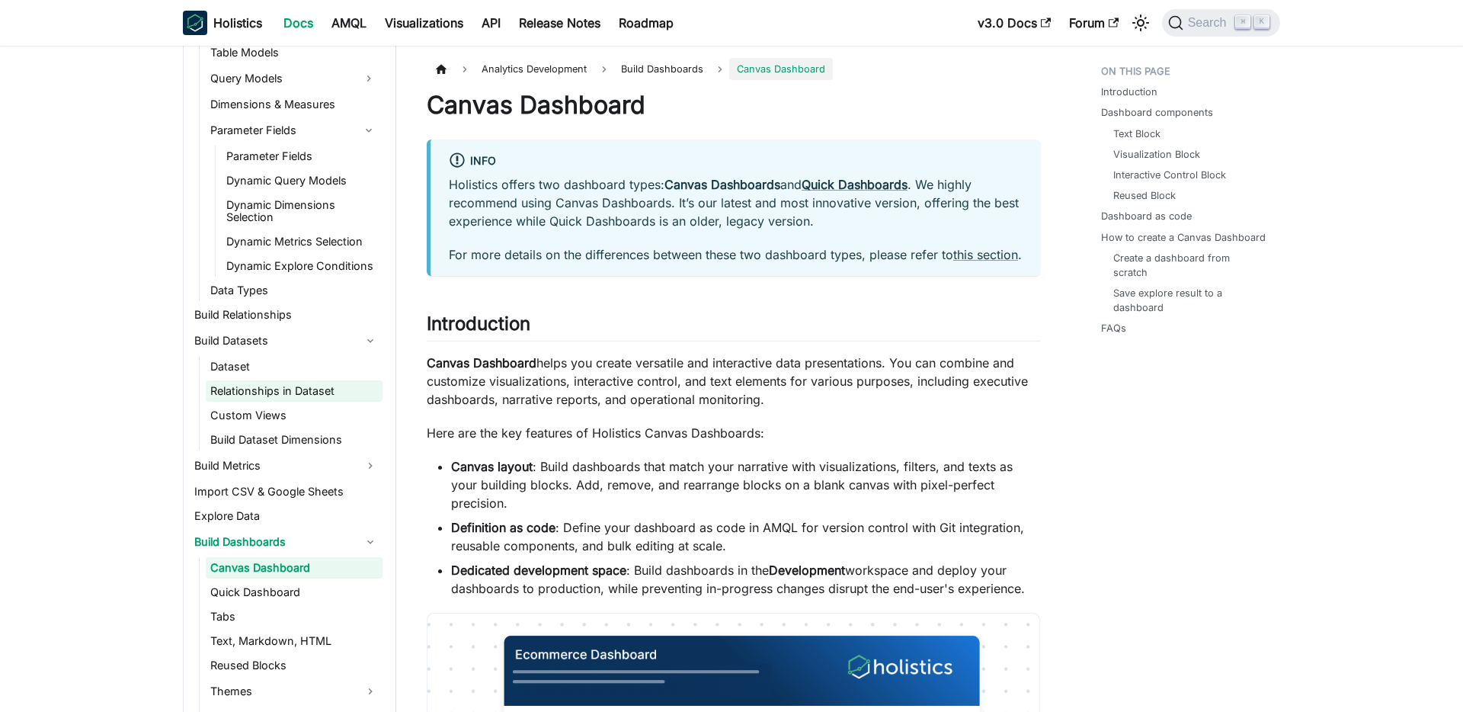
click at [296, 385] on link "Relationships in Dataset" at bounding box center [294, 390] width 177 height 21
